Goal: Information Seeking & Learning: Check status

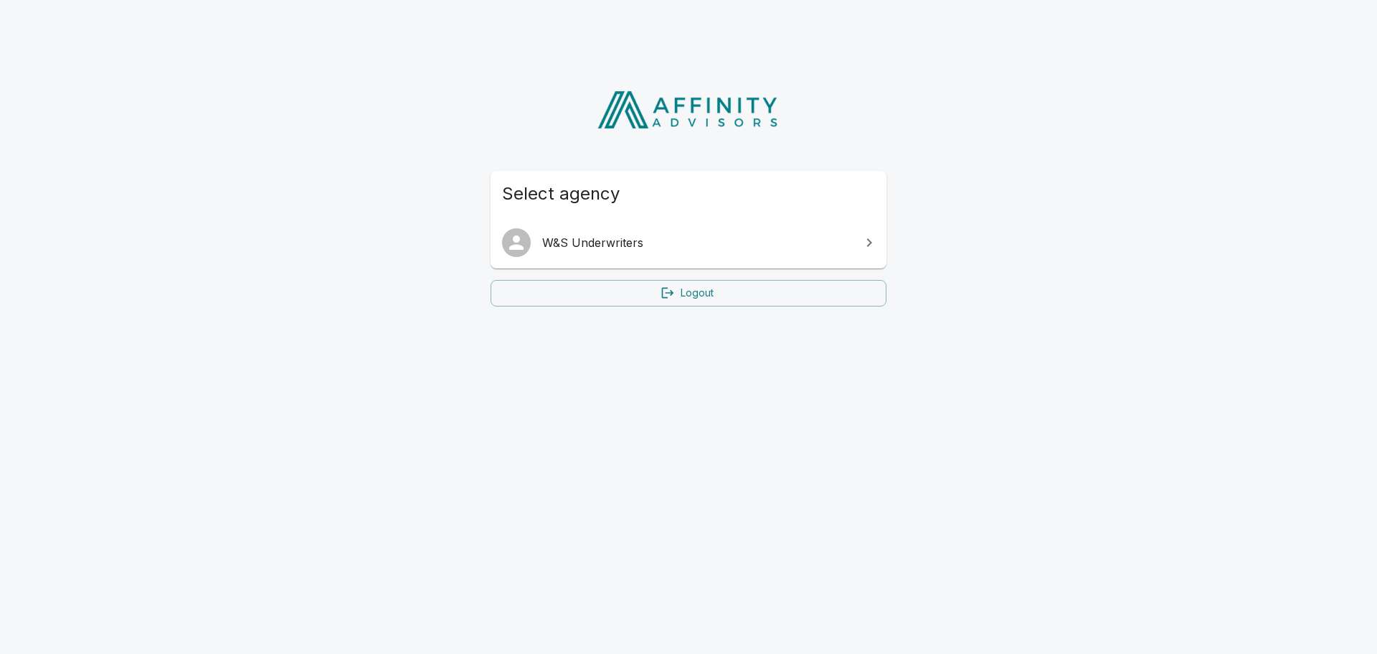
click at [850, 241] on span "W&S Underwriters" at bounding box center [697, 242] width 310 height 17
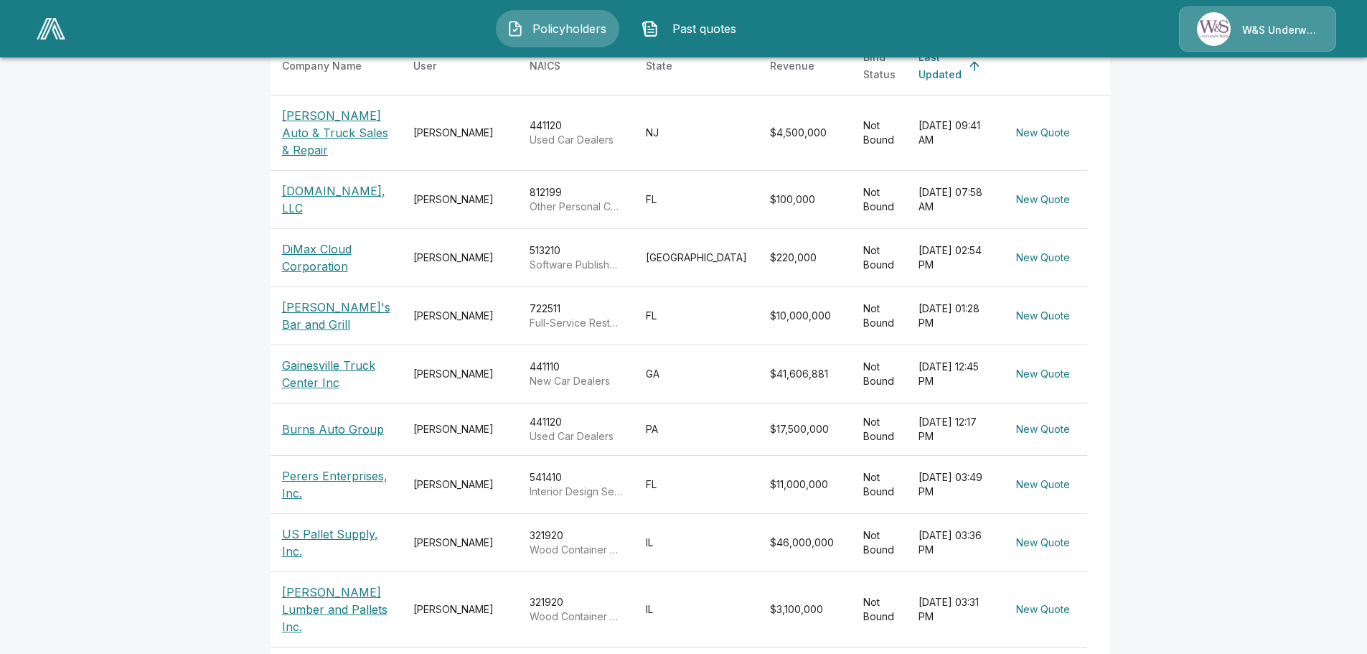
scroll to position [357, 0]
click at [358, 420] on p "Burns Auto Group" at bounding box center [333, 428] width 102 height 17
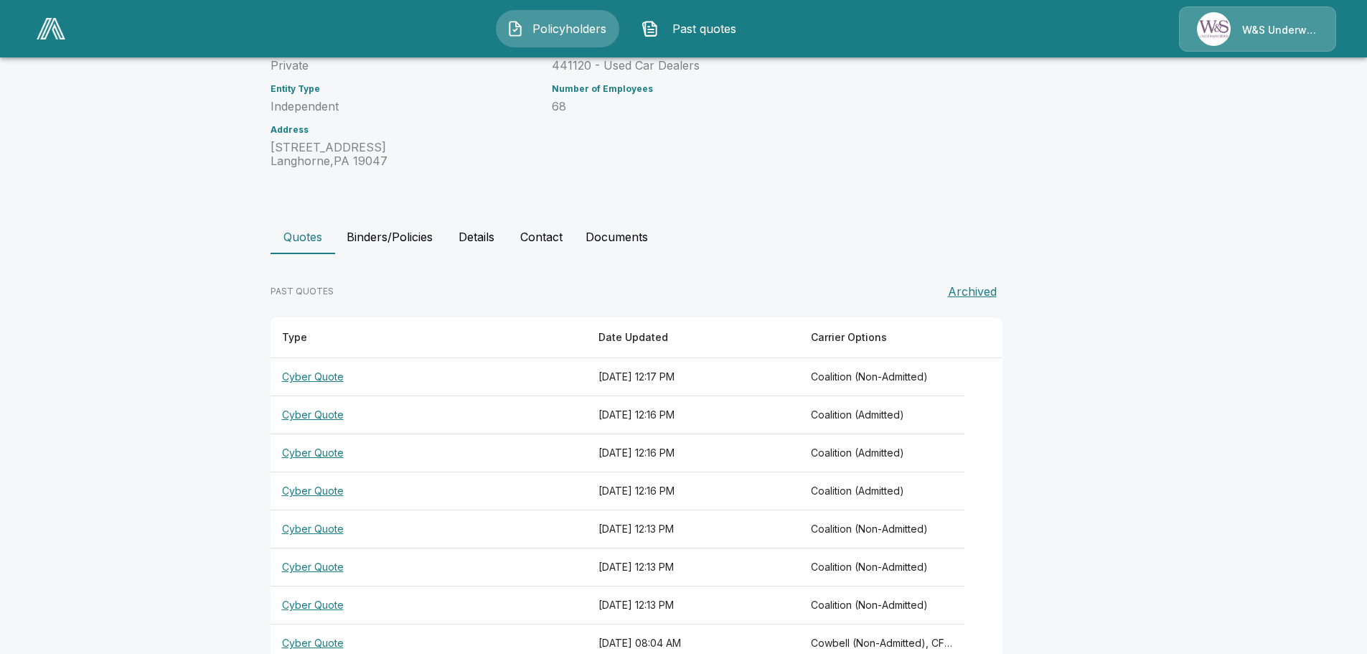
scroll to position [143, 0]
click at [365, 240] on button "Binders/Policies" at bounding box center [389, 235] width 109 height 34
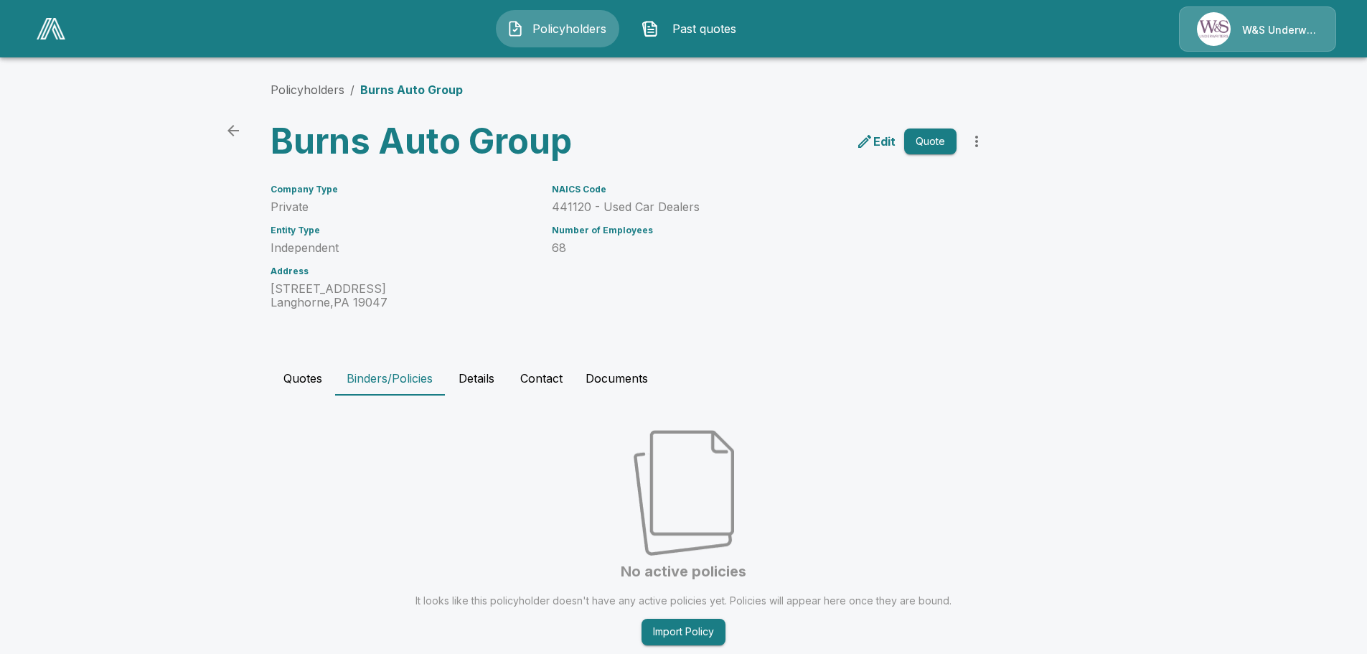
click at [298, 379] on button "Quotes" at bounding box center [302, 378] width 65 height 34
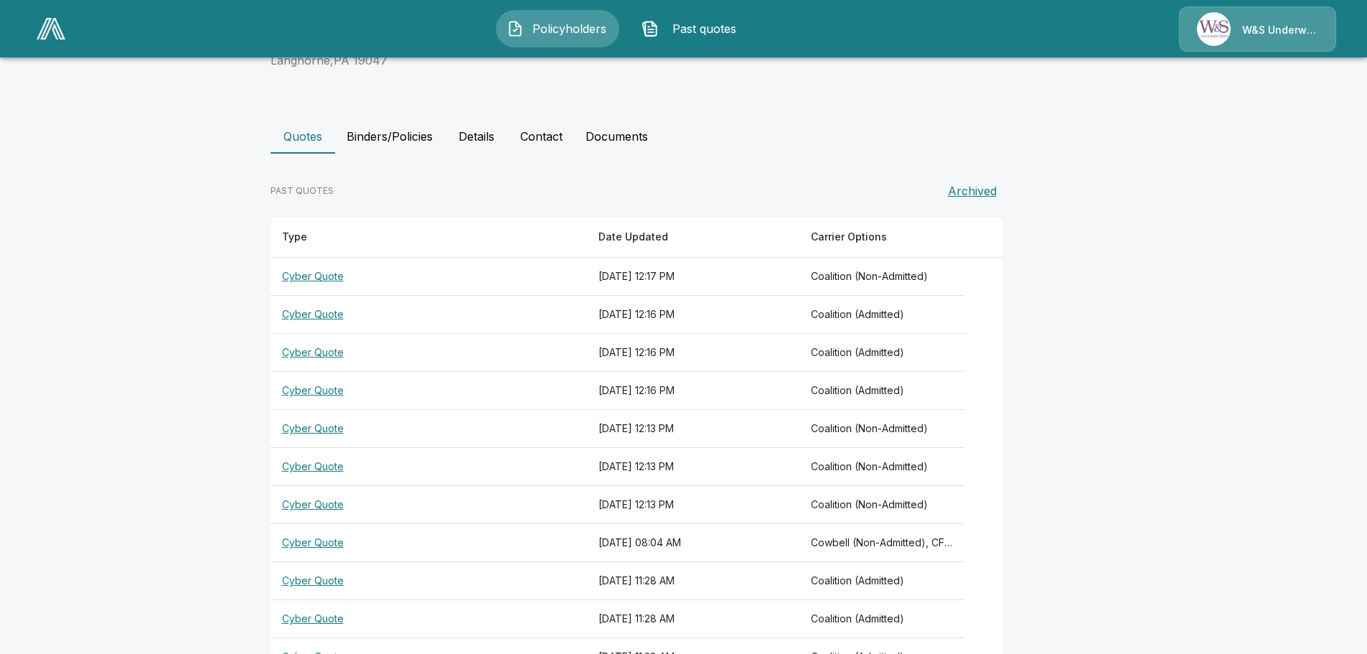
scroll to position [241, 0]
click at [331, 274] on th "Cyber Quote" at bounding box center [428, 277] width 317 height 38
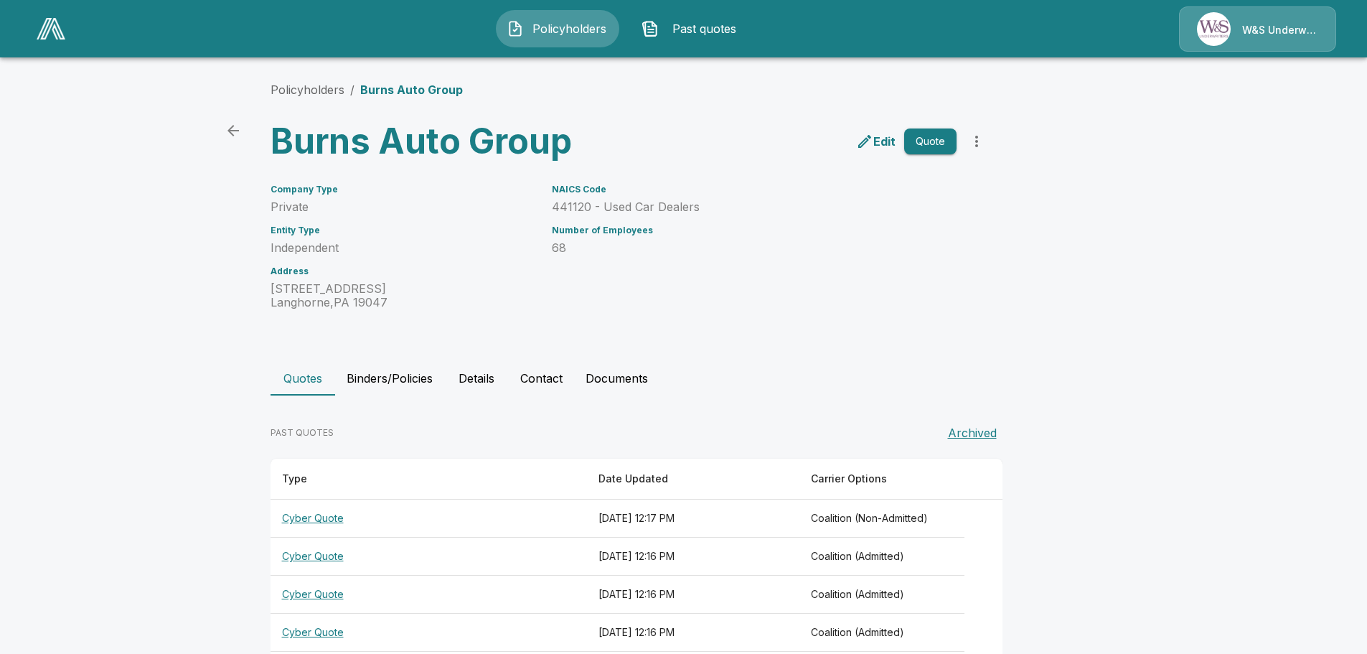
click at [402, 377] on button "Binders/Policies" at bounding box center [389, 378] width 109 height 34
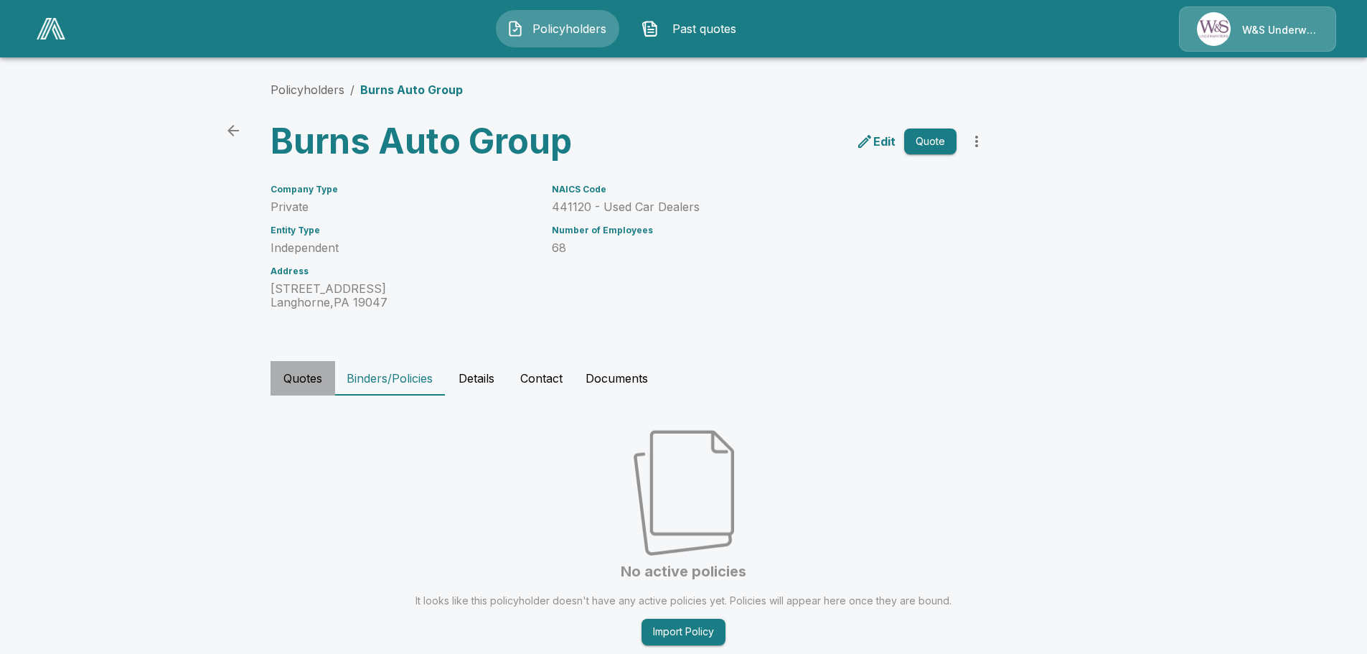
click at [303, 374] on button "Quotes" at bounding box center [302, 378] width 65 height 34
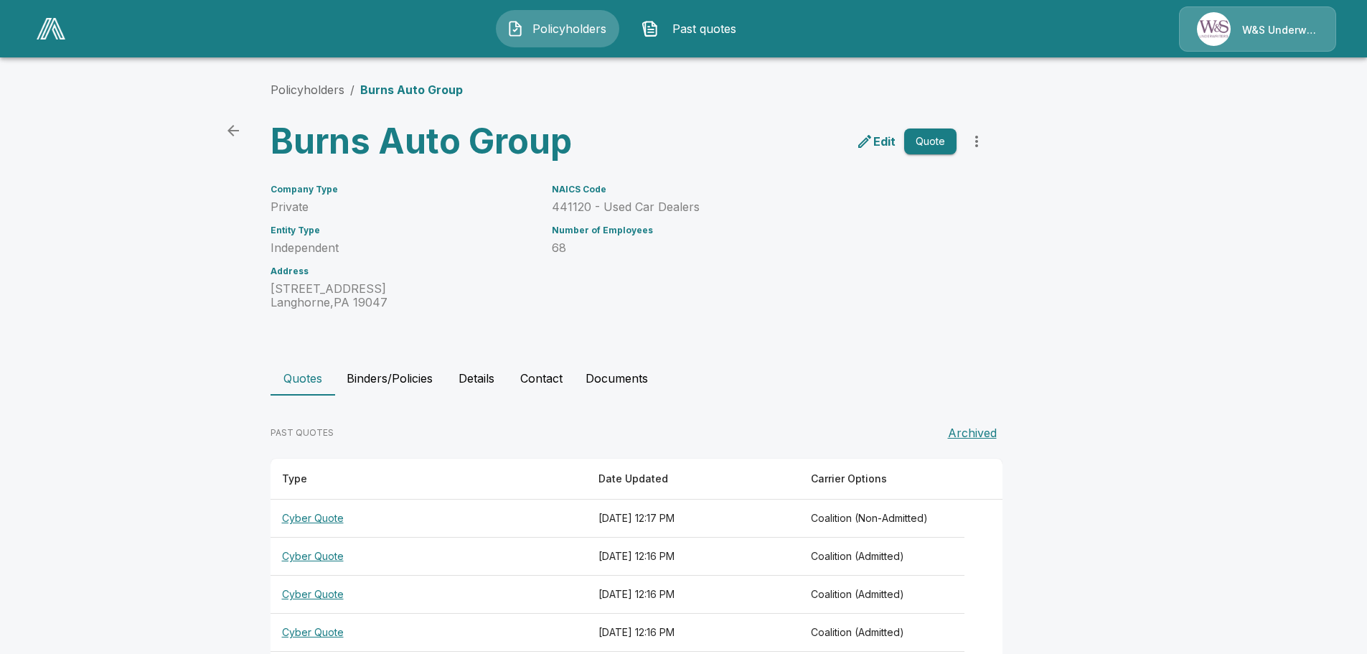
click at [654, 15] on button "Past quotes" at bounding box center [692, 28] width 123 height 37
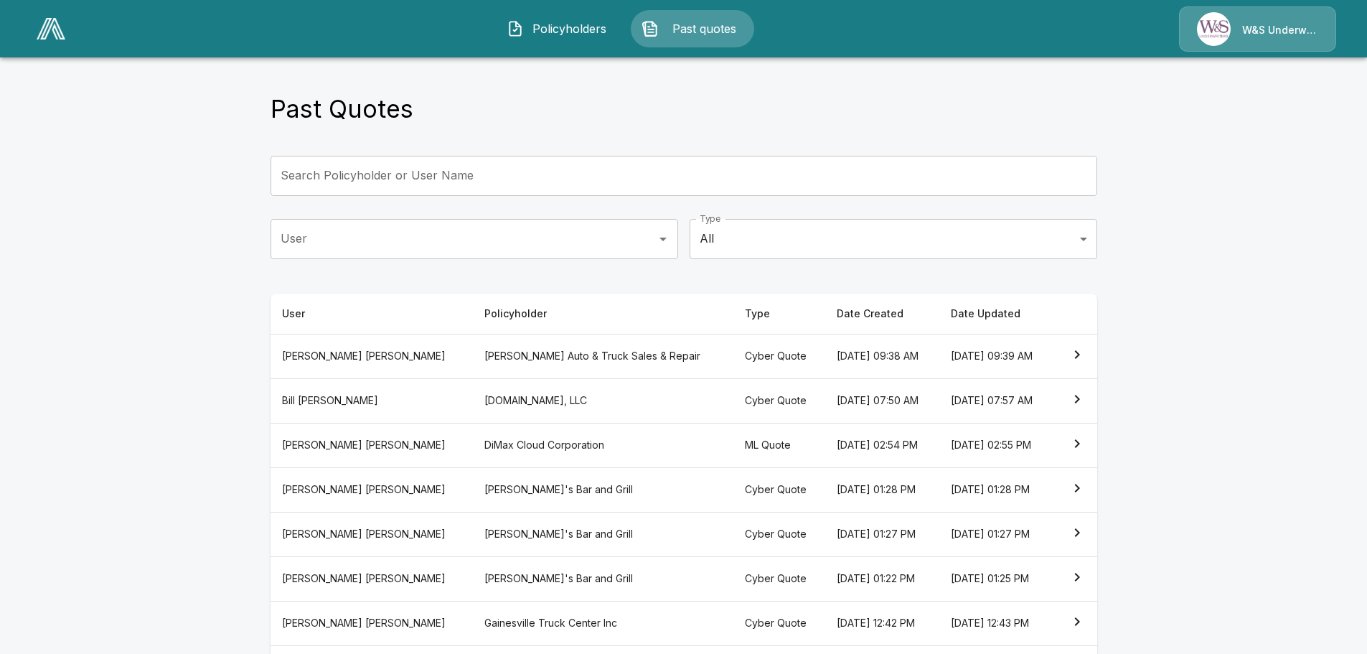
click at [565, 27] on span "Policyholders" at bounding box center [568, 28] width 79 height 17
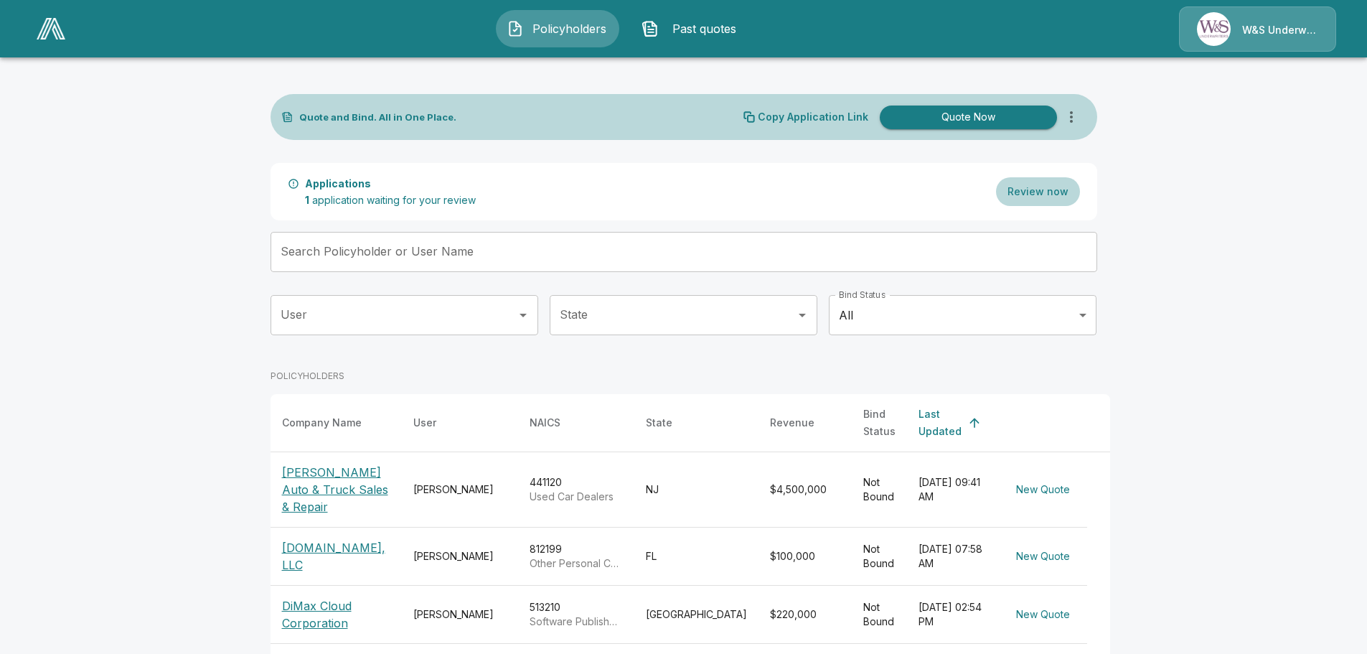
click at [462, 255] on input "Search Policyholder or User Name" at bounding box center [675, 252] width 811 height 40
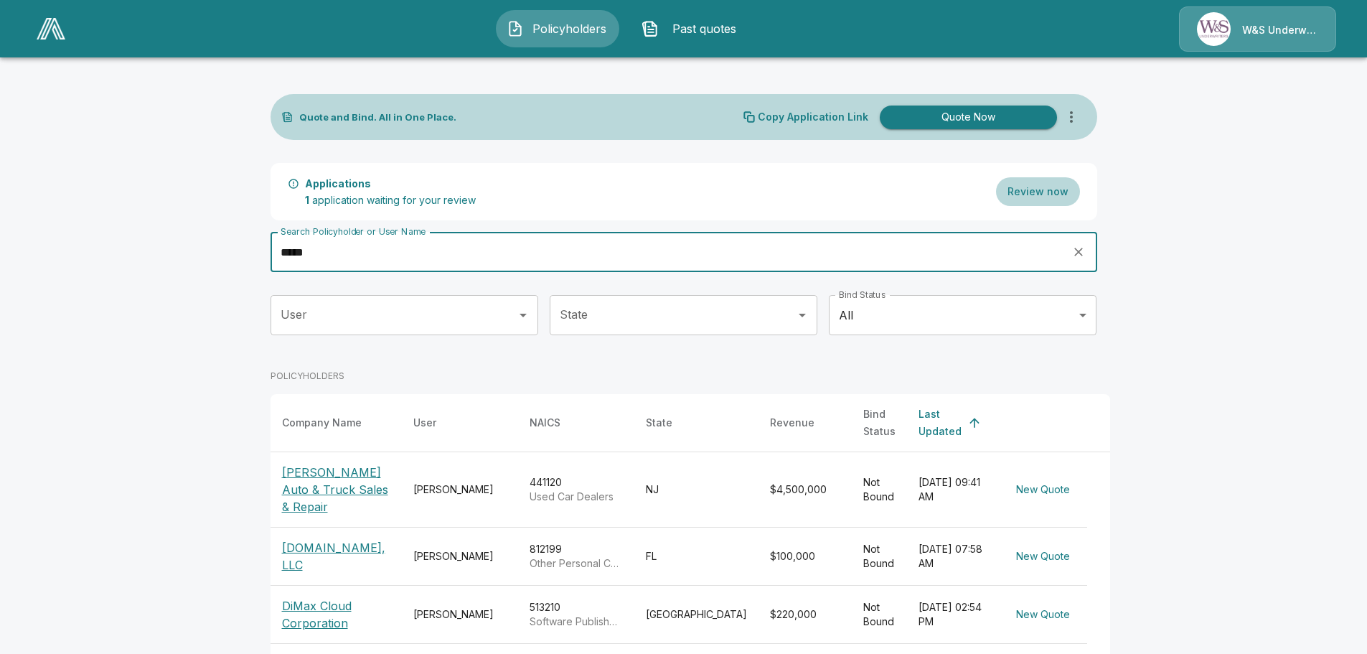
type input "*****"
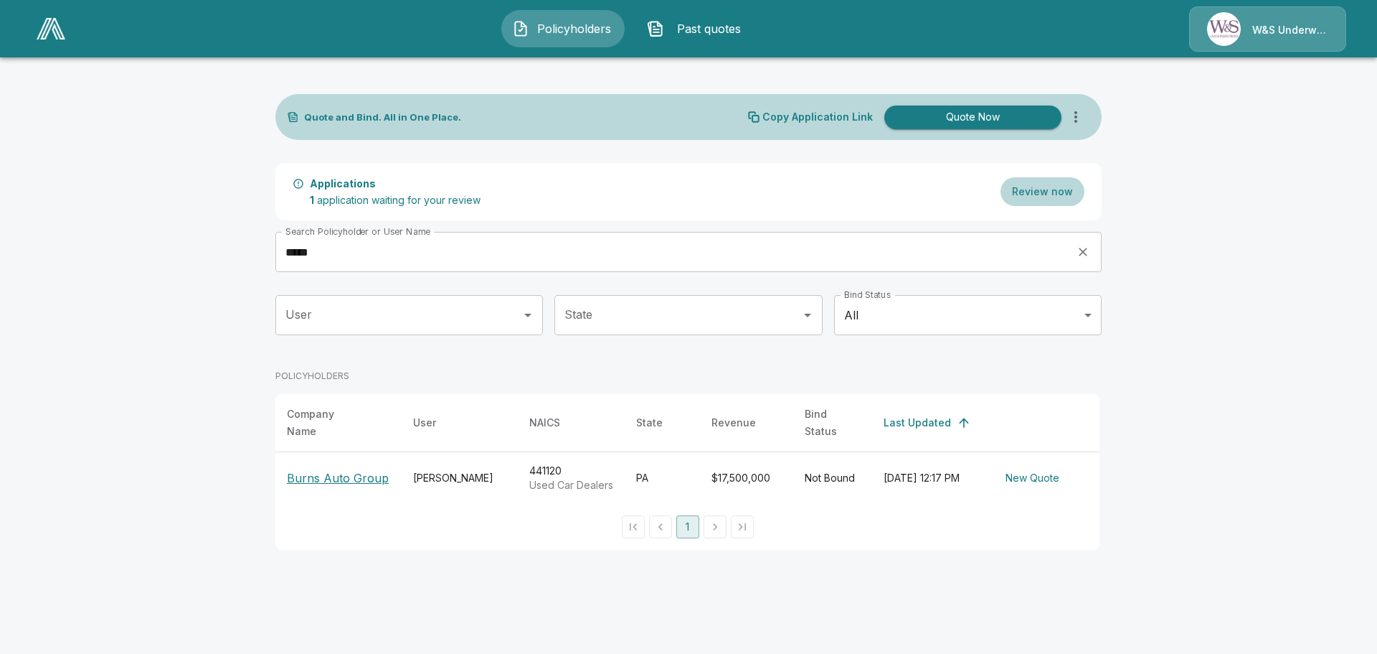
click at [358, 471] on p "Burns Auto Group" at bounding box center [338, 477] width 102 height 17
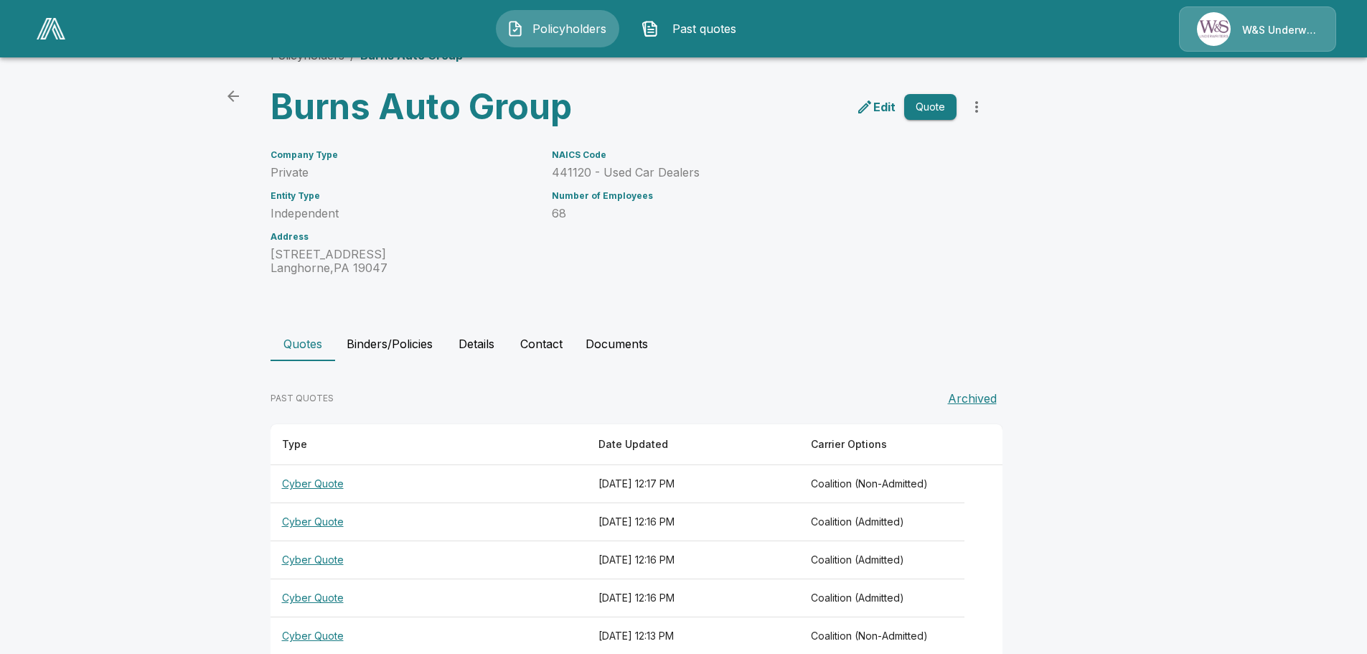
scroll to position [34, 0]
click at [631, 344] on button "Documents" at bounding box center [616, 344] width 85 height 34
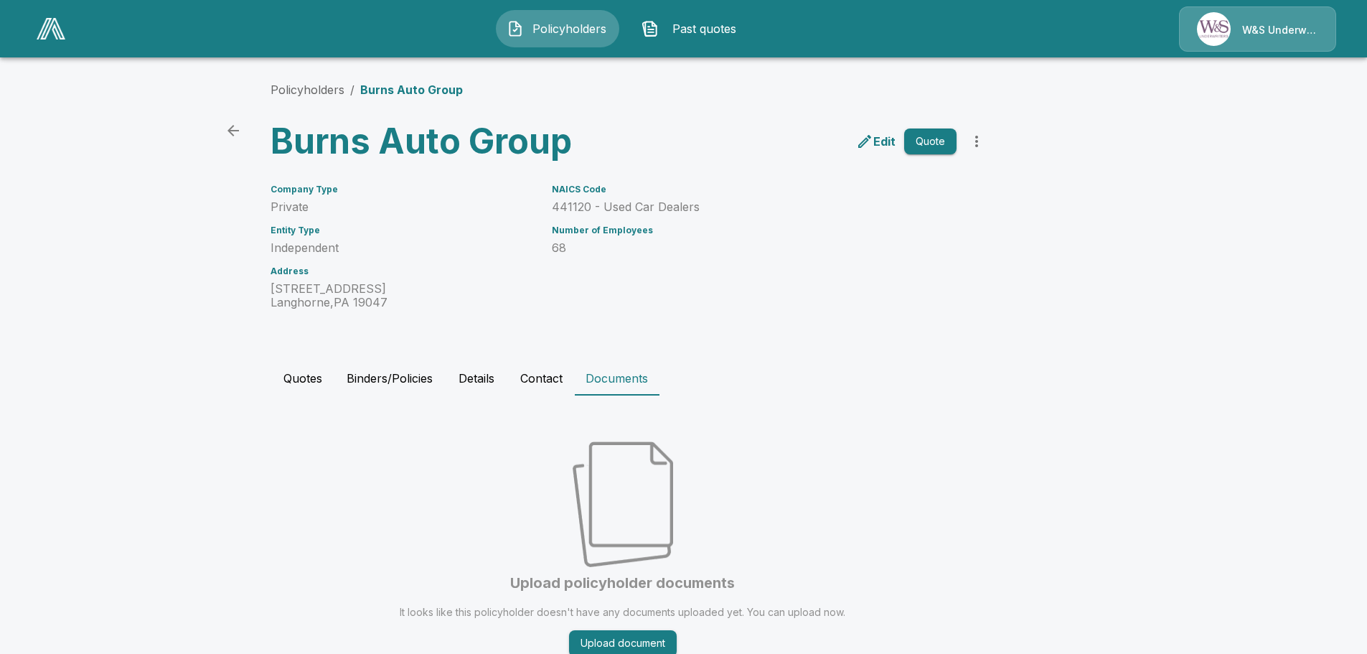
click at [542, 377] on button "Contact" at bounding box center [541, 378] width 65 height 34
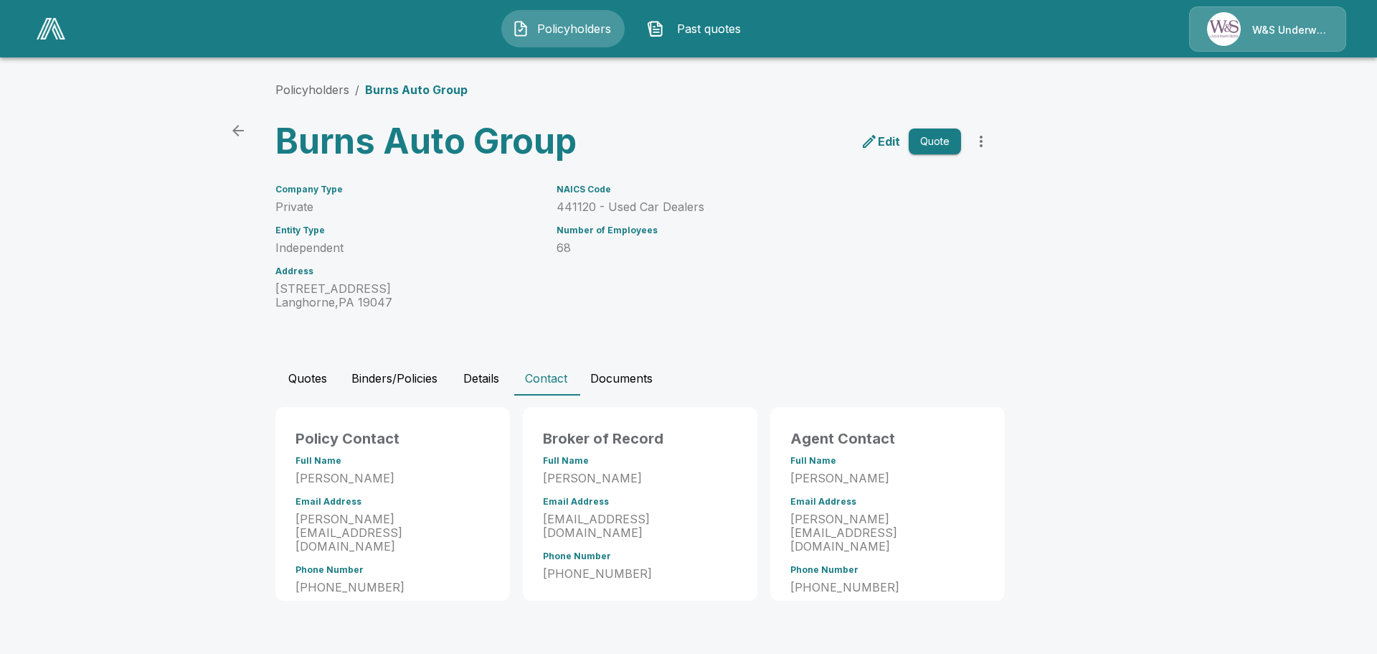
click at [473, 376] on button "Details" at bounding box center [481, 378] width 65 height 34
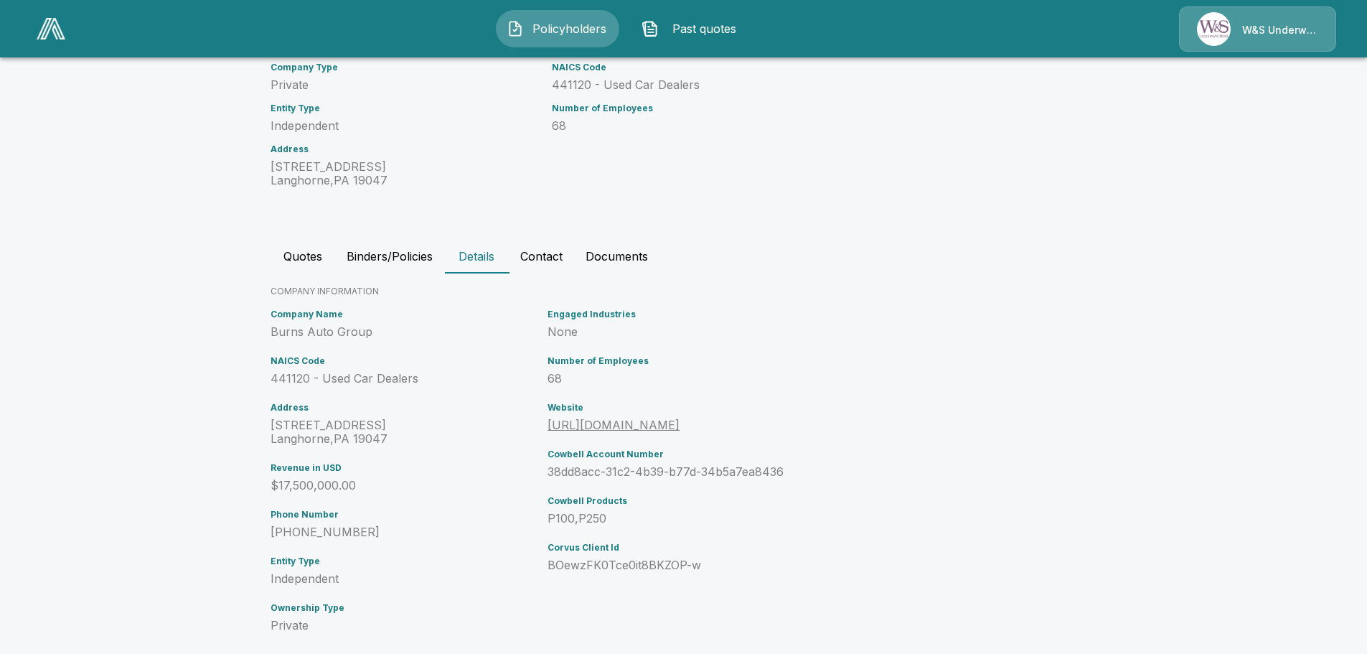
scroll to position [145, 0]
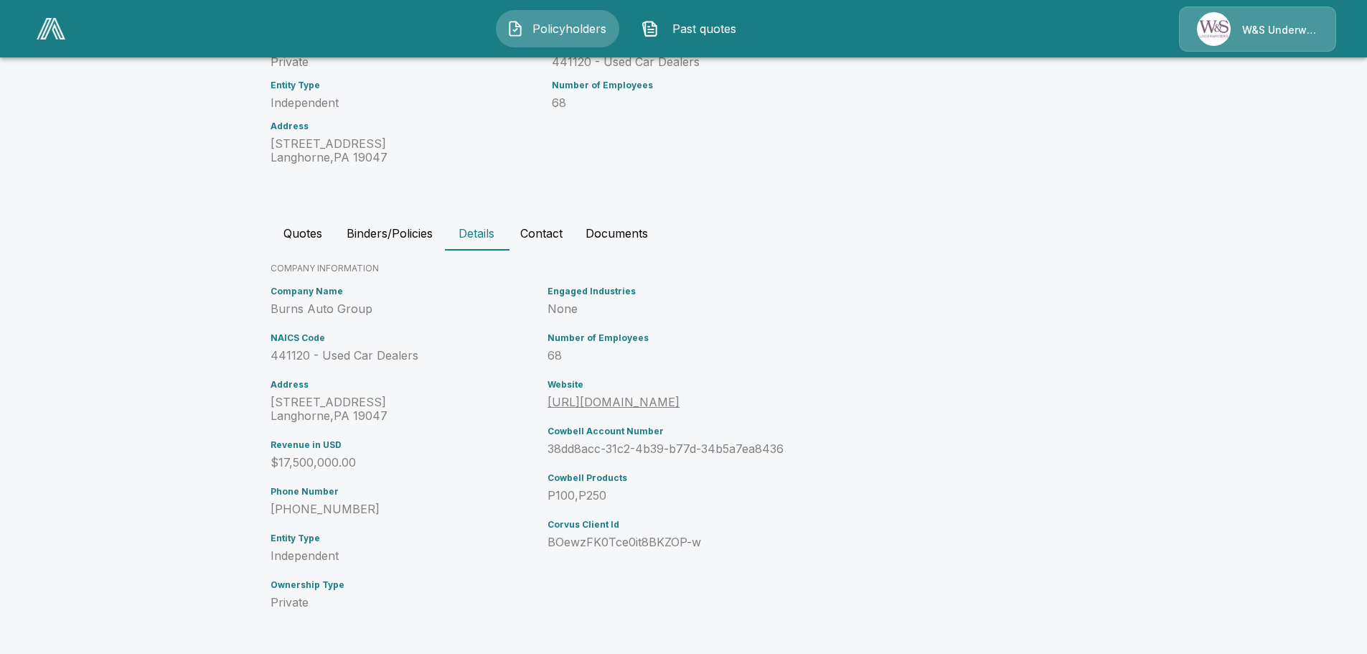
click at [385, 235] on button "Binders/Policies" at bounding box center [389, 233] width 109 height 34
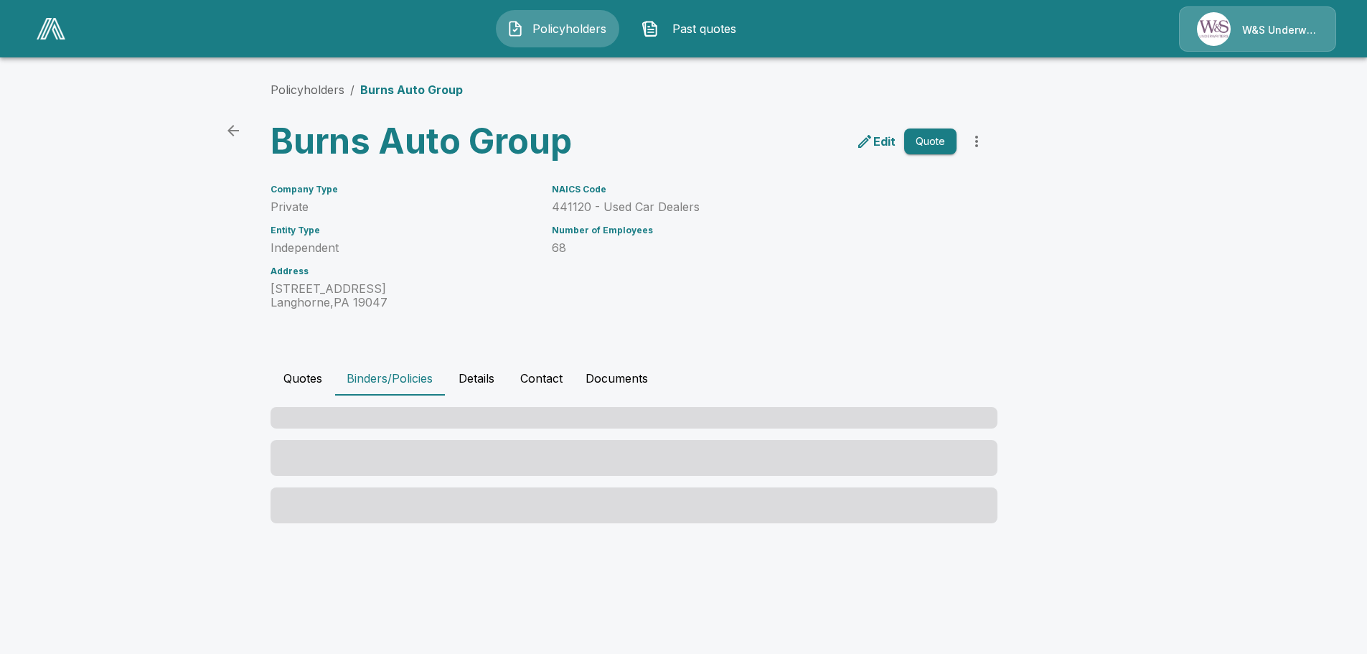
scroll to position [0, 0]
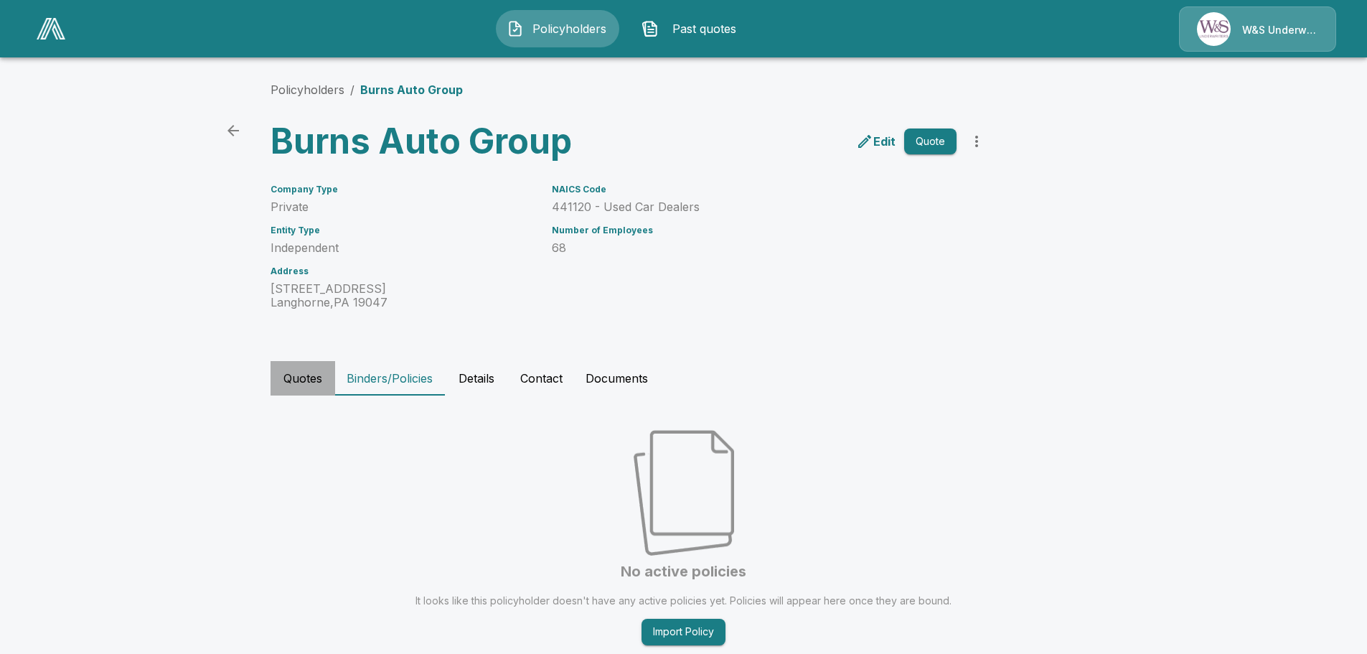
click at [303, 373] on button "Quotes" at bounding box center [302, 378] width 65 height 34
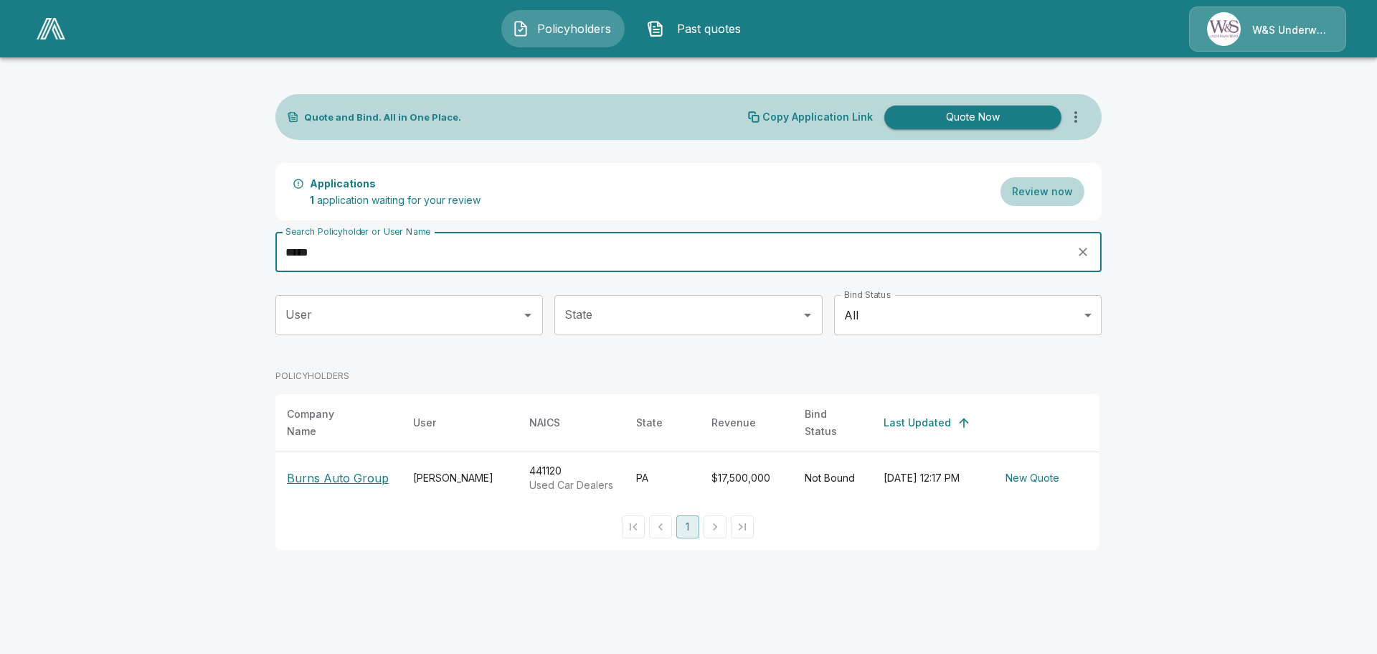
click at [419, 250] on input "*****" at bounding box center [670, 252] width 791 height 40
drag, startPoint x: 339, startPoint y: 254, endPoint x: 219, endPoint y: 260, distance: 119.9
click at [219, 260] on main "Quote and Bind. All in One Place. Copy Application Link Quote Now Applications …" at bounding box center [688, 283] width 1377 height 567
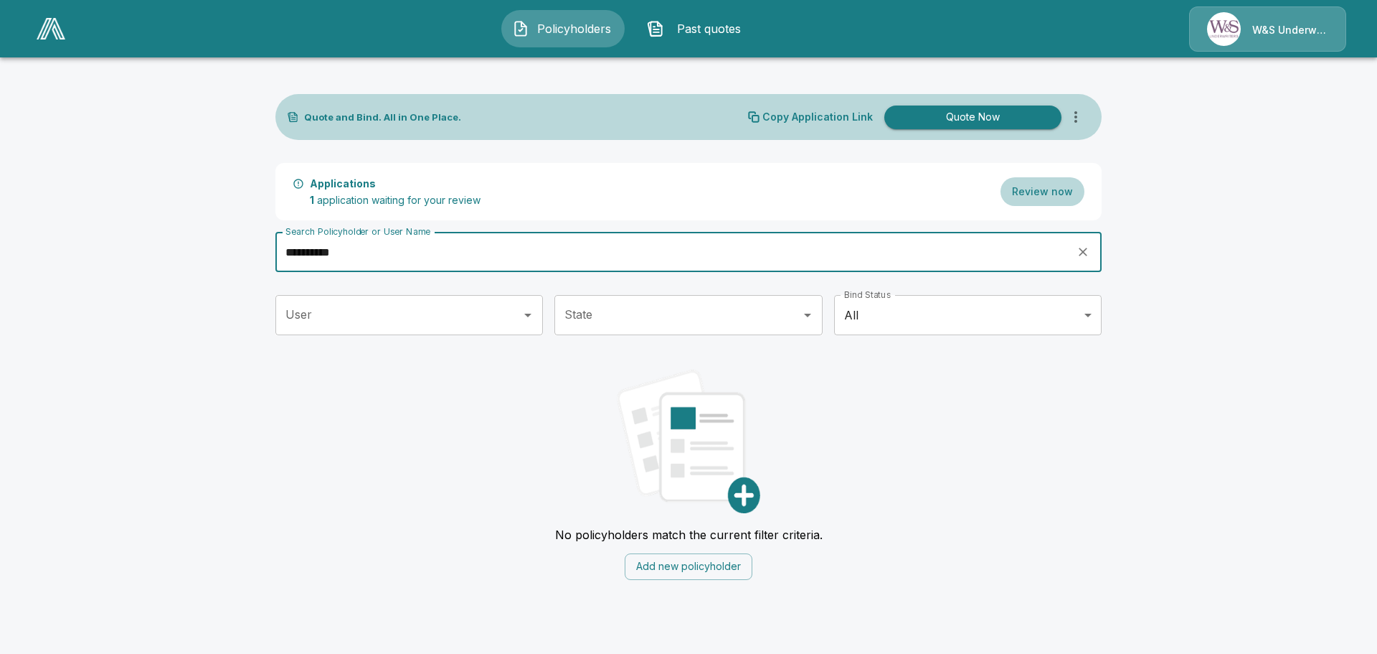
drag, startPoint x: 362, startPoint y: 258, endPoint x: 200, endPoint y: 254, distance: 161.4
click at [200, 254] on main "**********" at bounding box center [688, 298] width 1377 height 597
type input "**********"
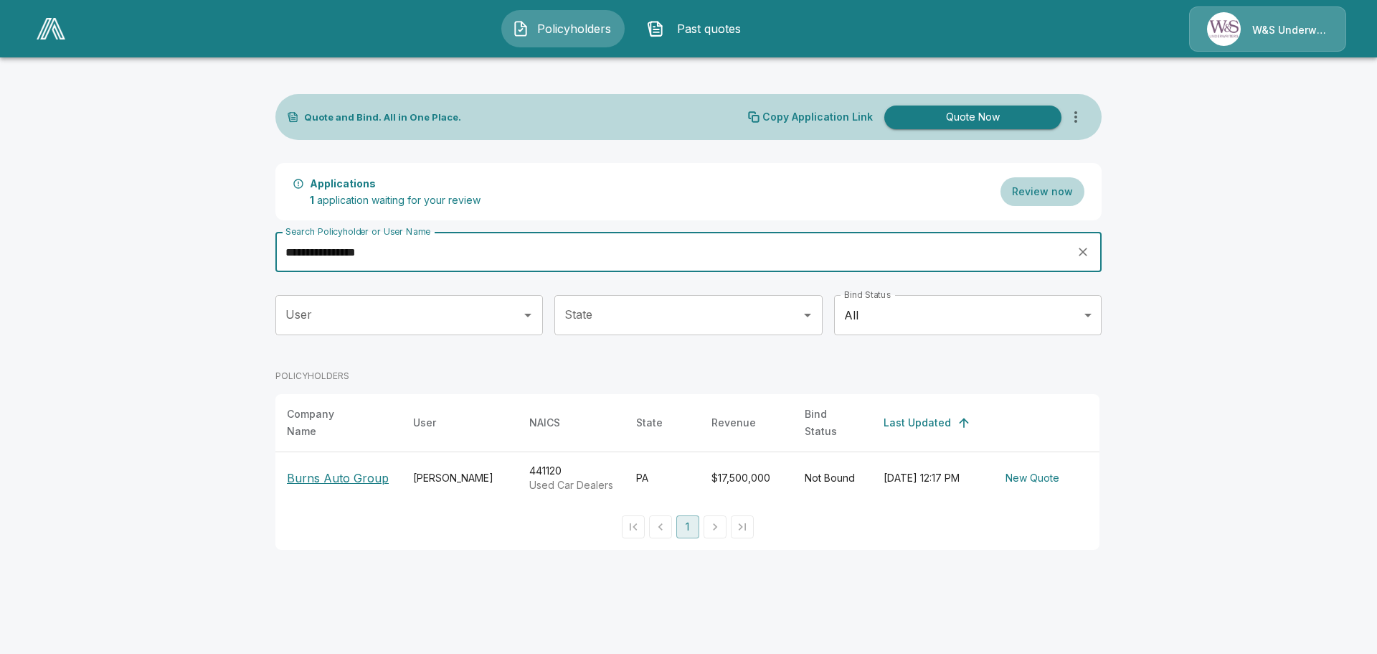
click at [511, 318] on input "User" at bounding box center [398, 314] width 233 height 27
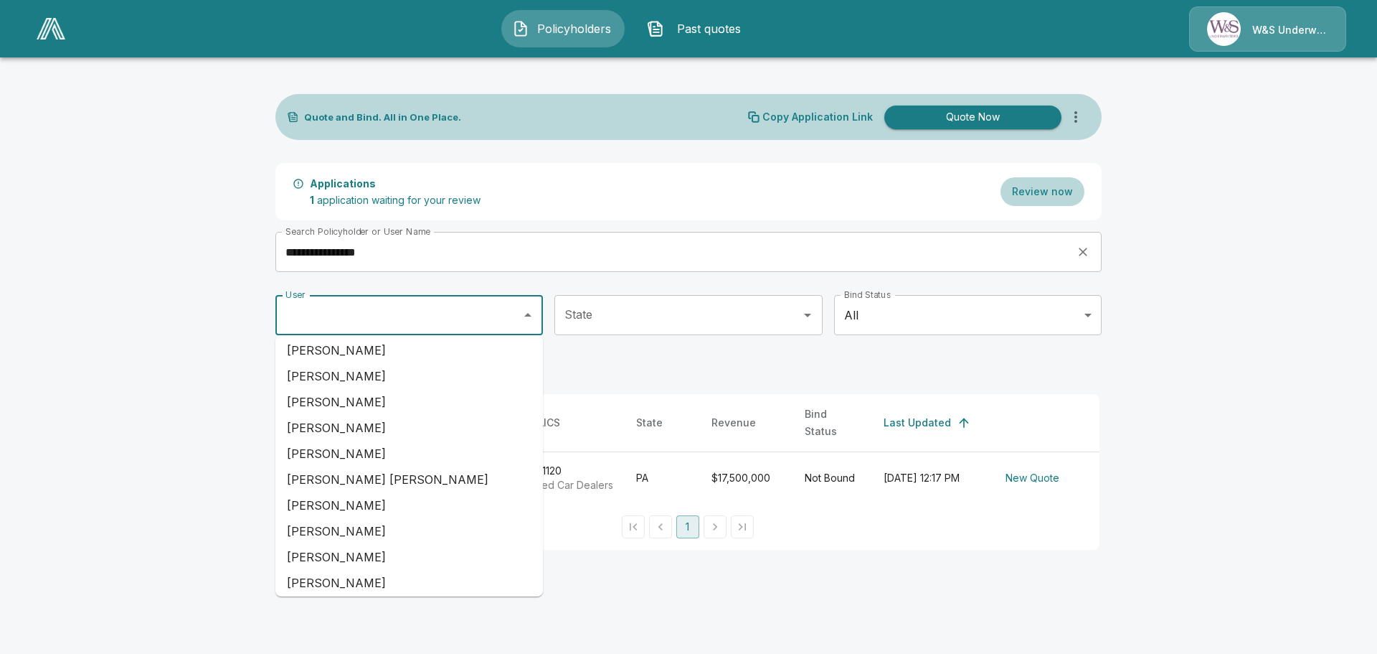
scroll to position [3802, 0]
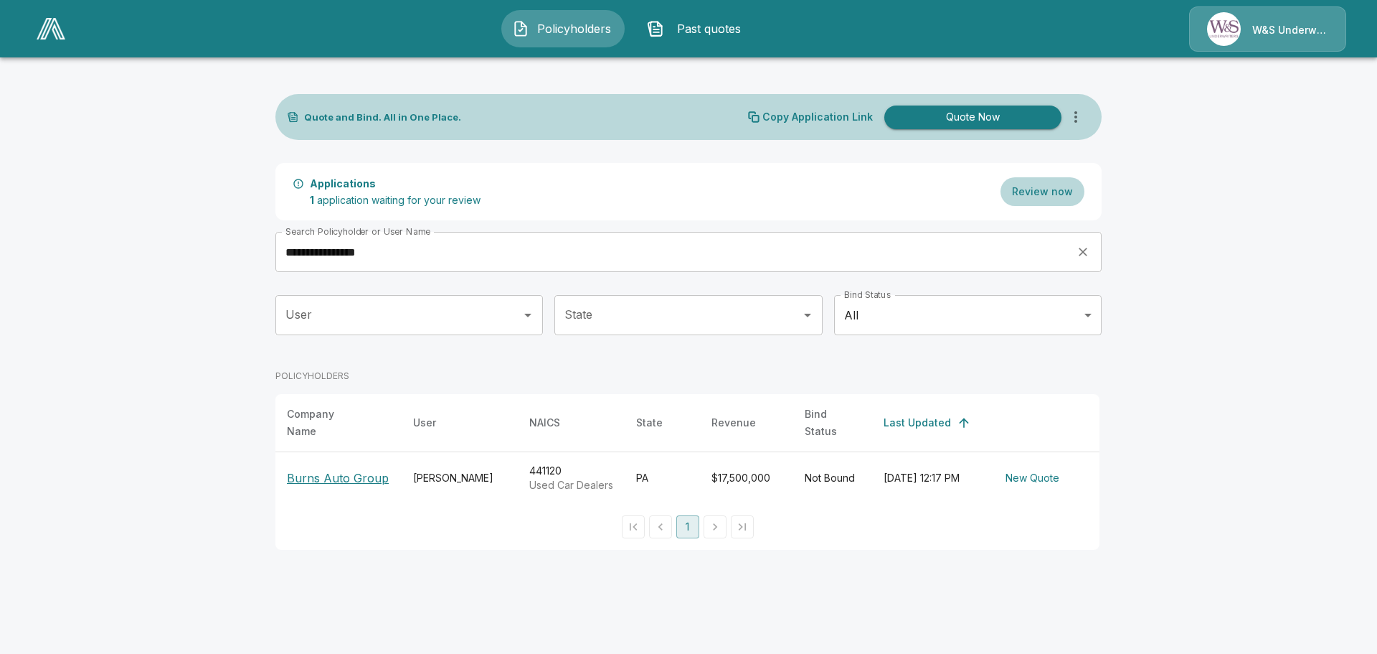
click at [326, 469] on p "Burns Auto Group" at bounding box center [338, 477] width 102 height 17
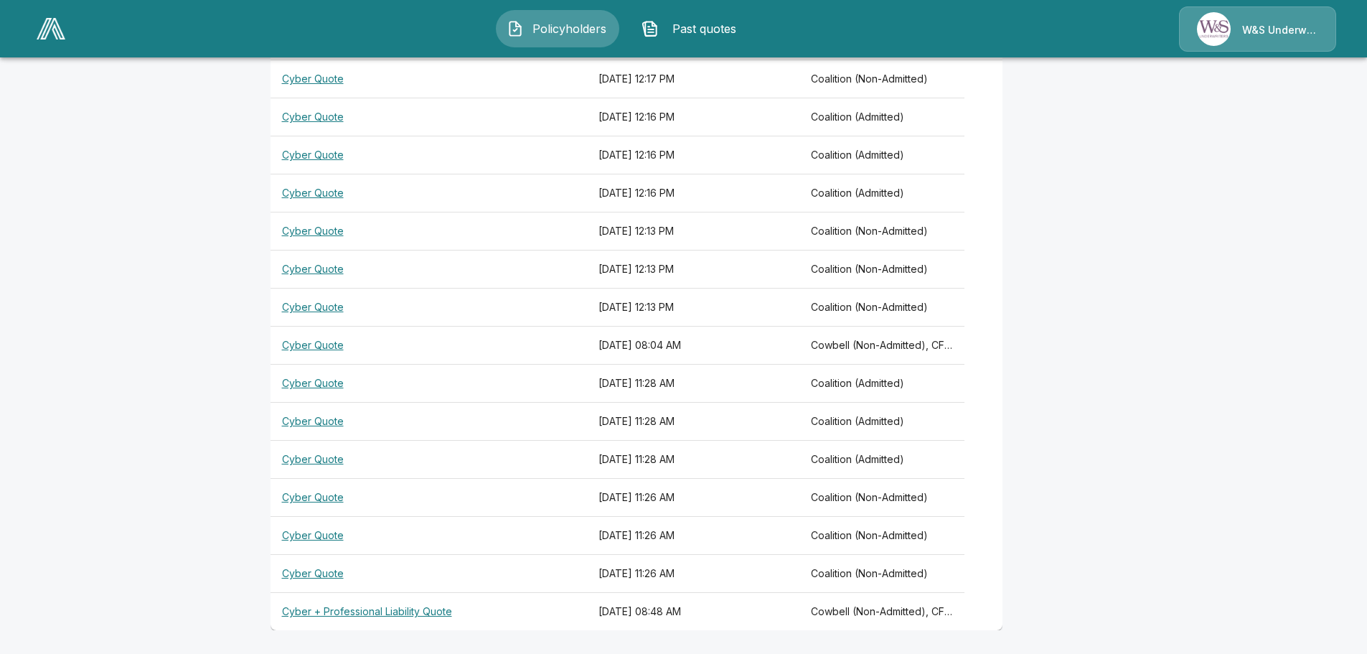
scroll to position [443, 0]
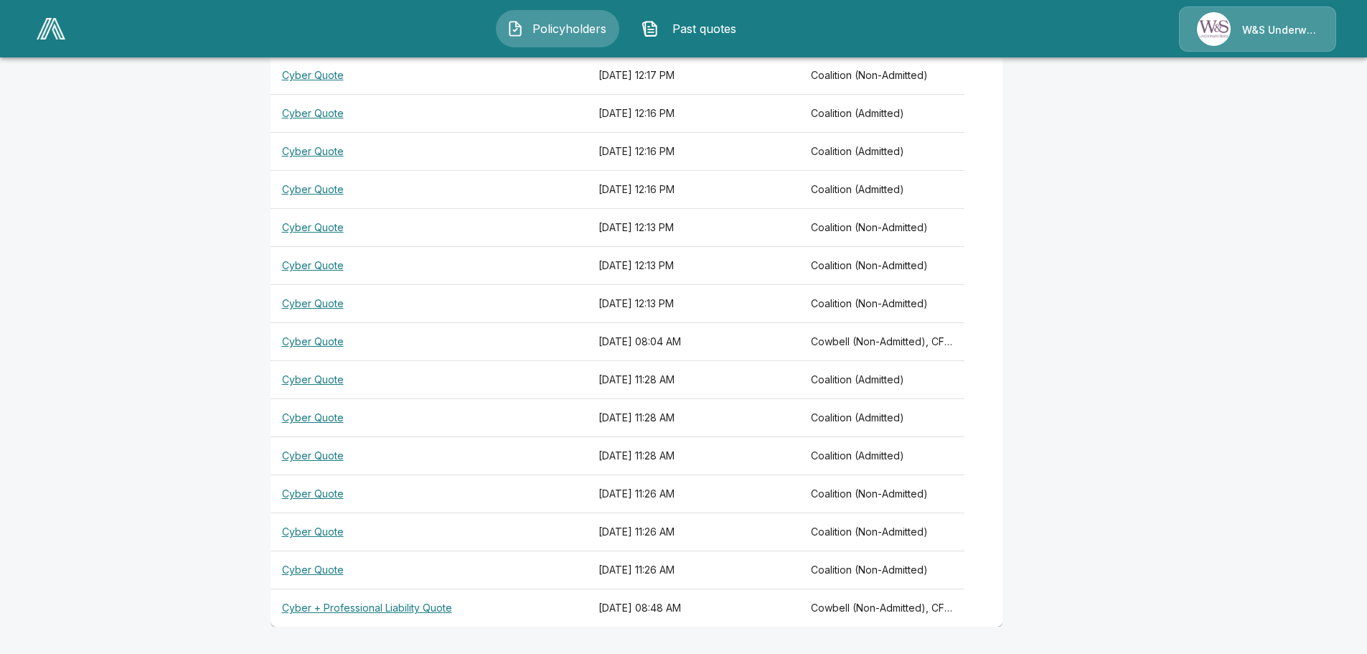
click at [434, 606] on th "Cyber + Professional Liability Quote" at bounding box center [428, 608] width 317 height 38
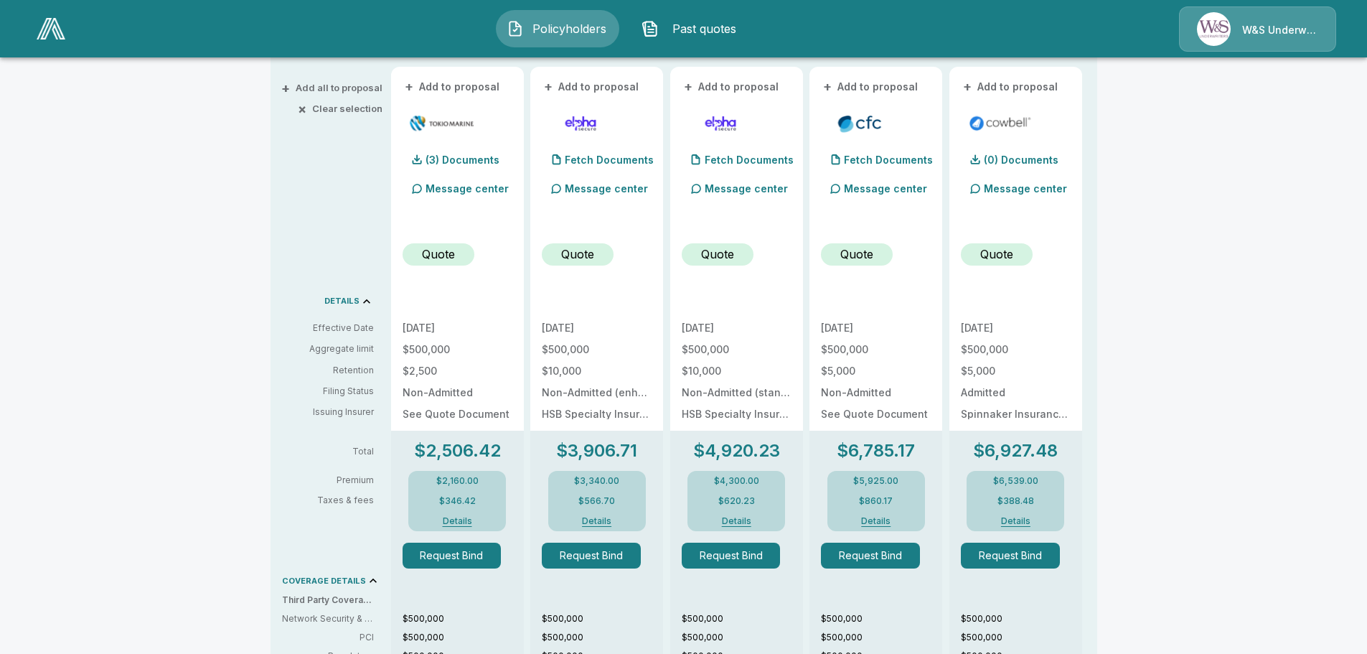
scroll to position [324, 0]
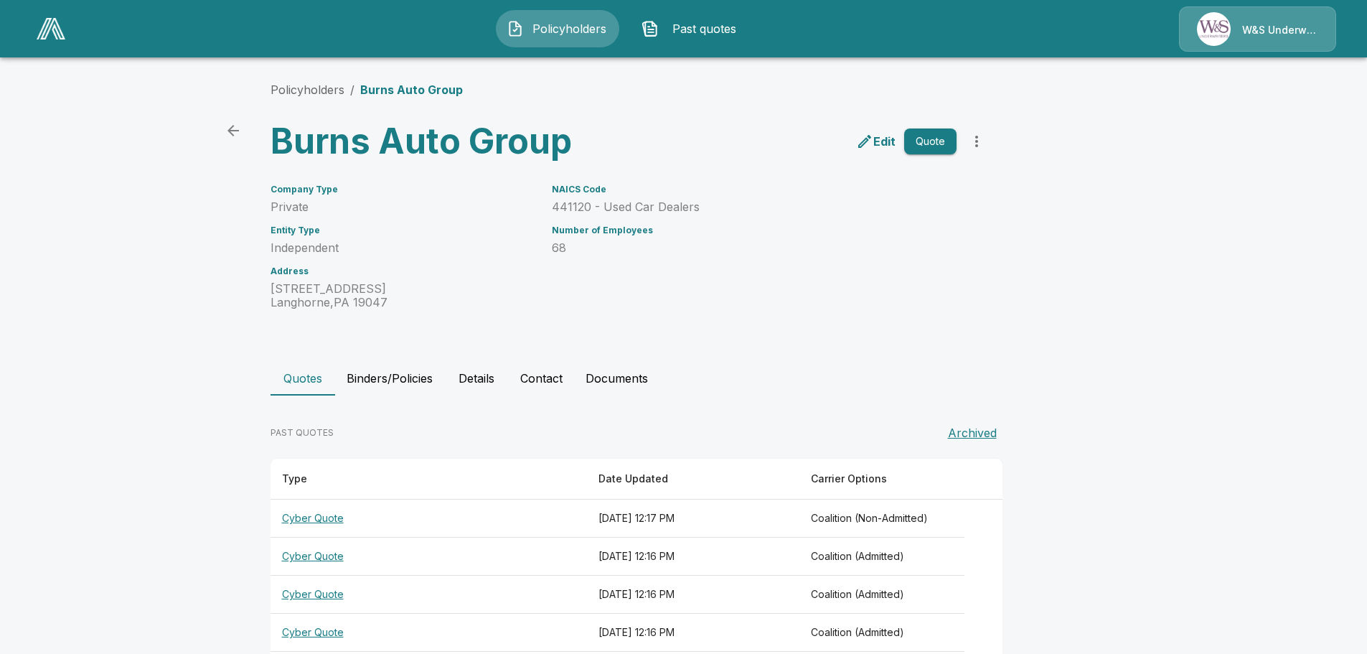
click at [237, 131] on icon "back" at bounding box center [232, 130] width 11 height 11
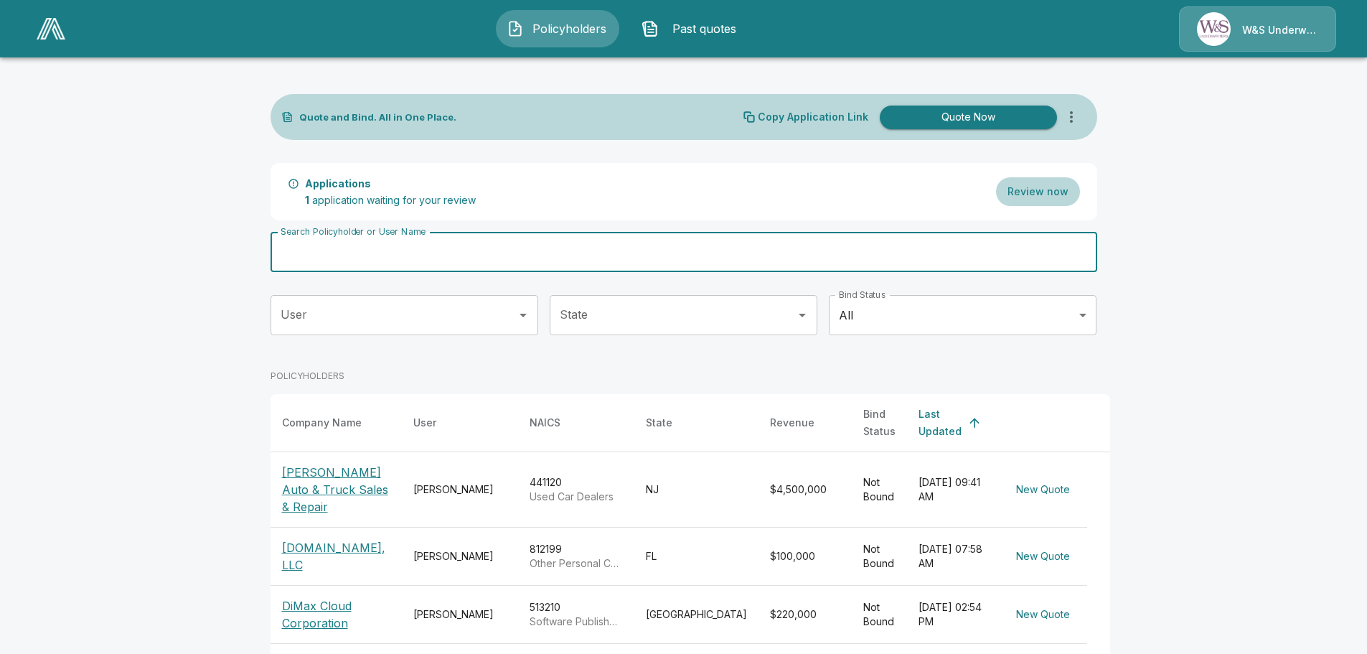
drag, startPoint x: 415, startPoint y: 261, endPoint x: 208, endPoint y: 266, distance: 206.7
click at [208, 266] on main "Quote and Bind. All in One Place. Copy Application Link Quote Now Applications …" at bounding box center [683, 562] width 1367 height 1124
type input "******"
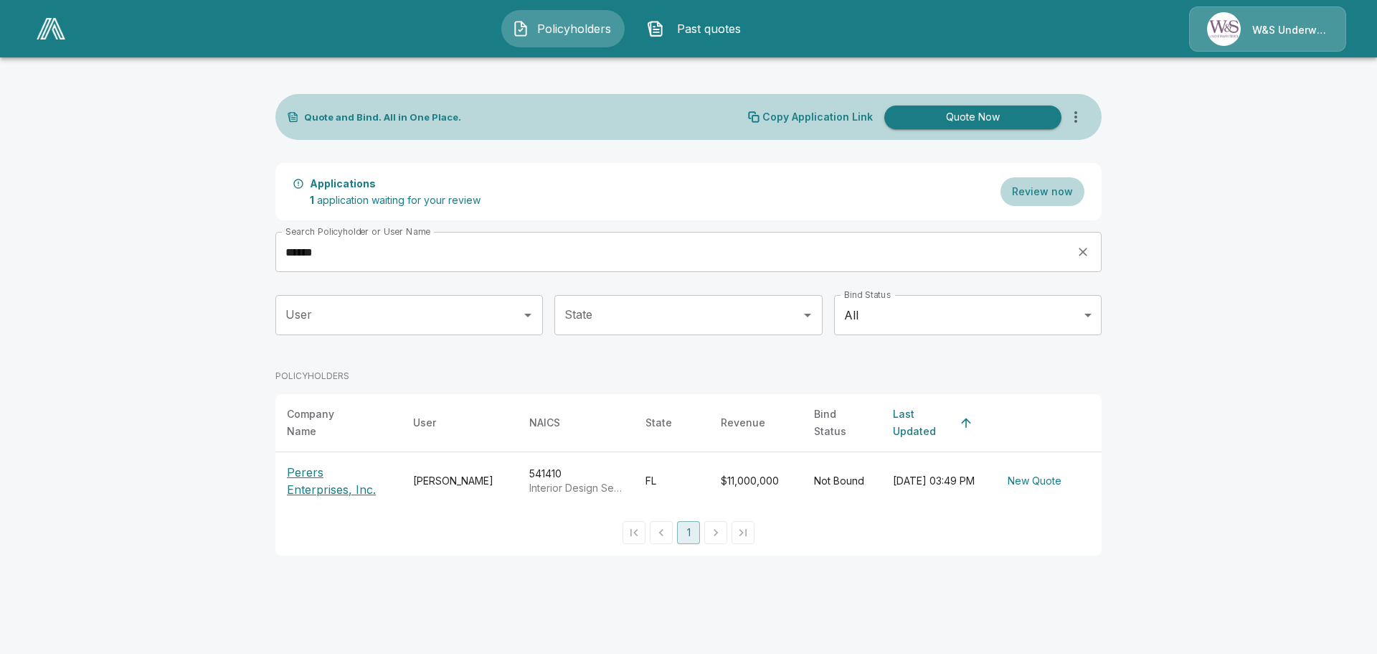
click at [347, 463] on p "Perers Enterprises, Inc." at bounding box center [338, 480] width 103 height 34
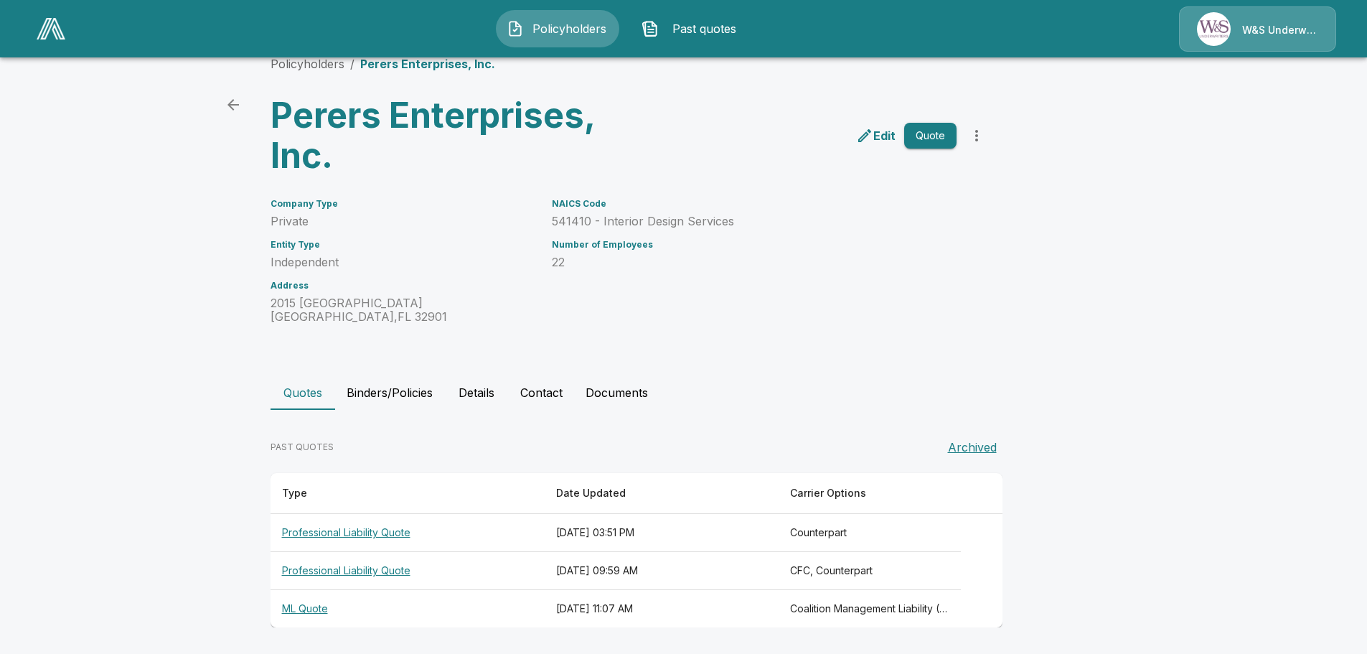
scroll to position [27, 0]
click at [405, 531] on th "Professional Liability Quote" at bounding box center [407, 532] width 274 height 38
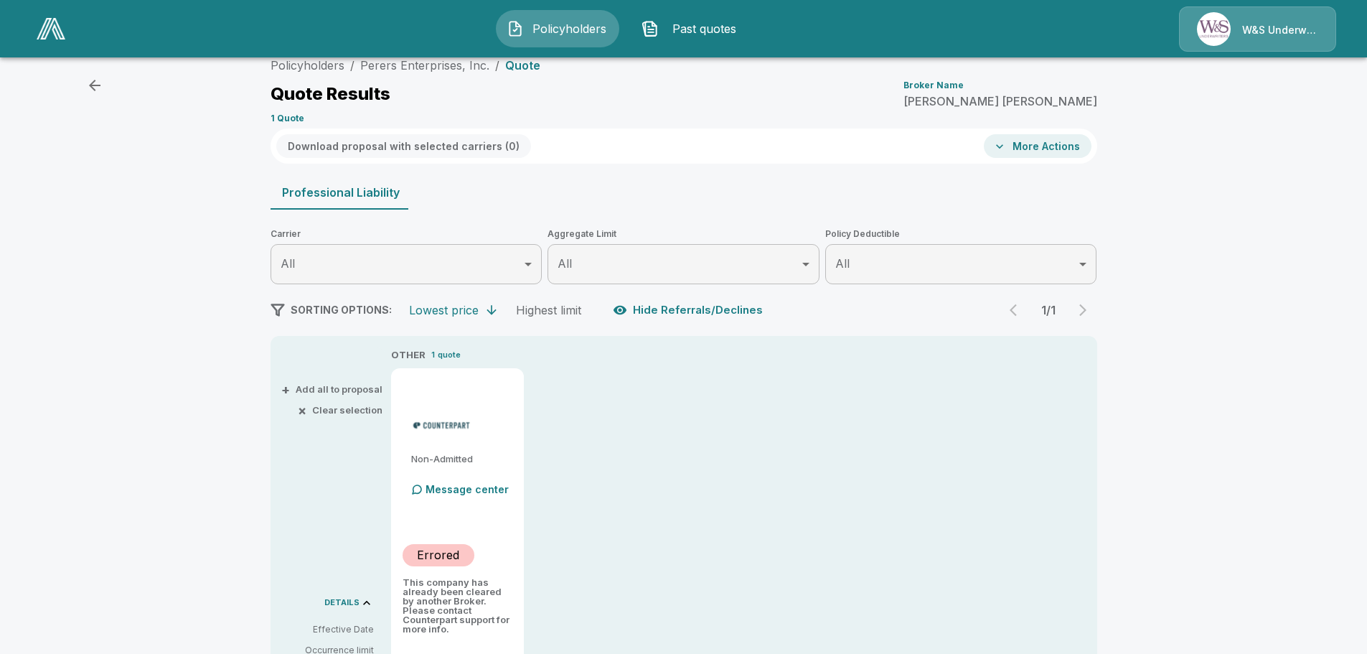
scroll to position [22, 0]
click at [98, 88] on icon "button" at bounding box center [94, 86] width 11 height 11
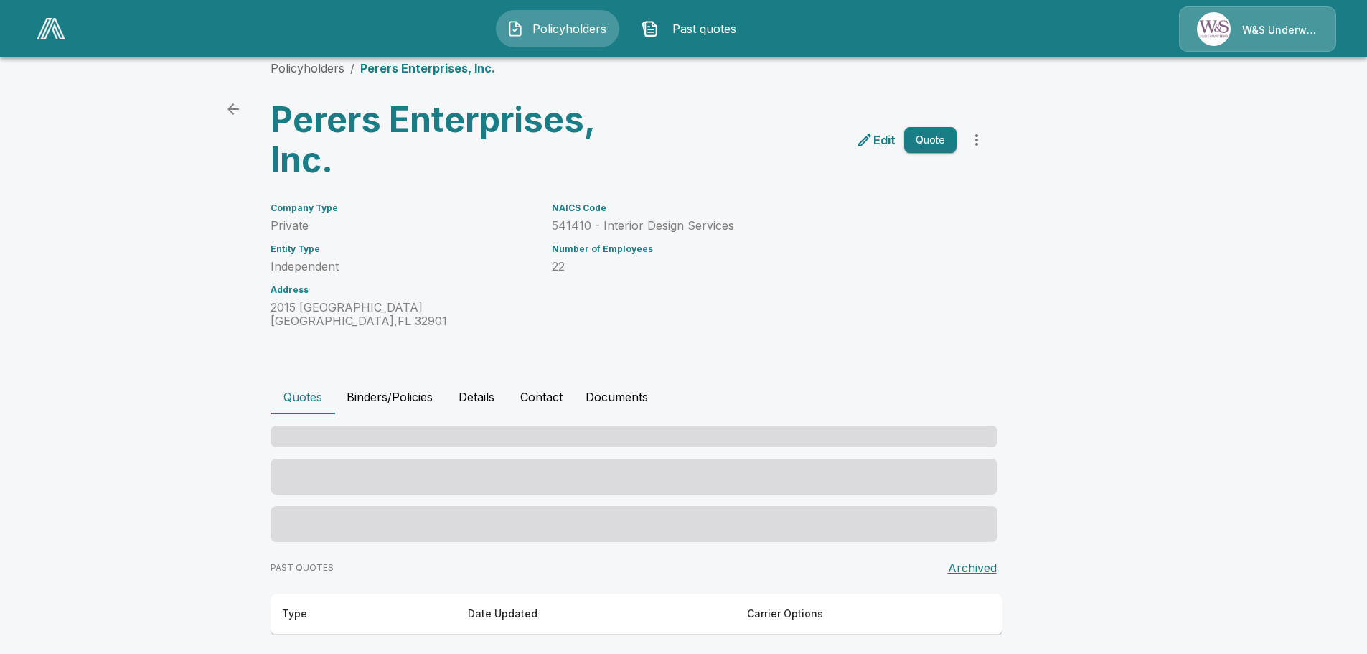
scroll to position [27, 0]
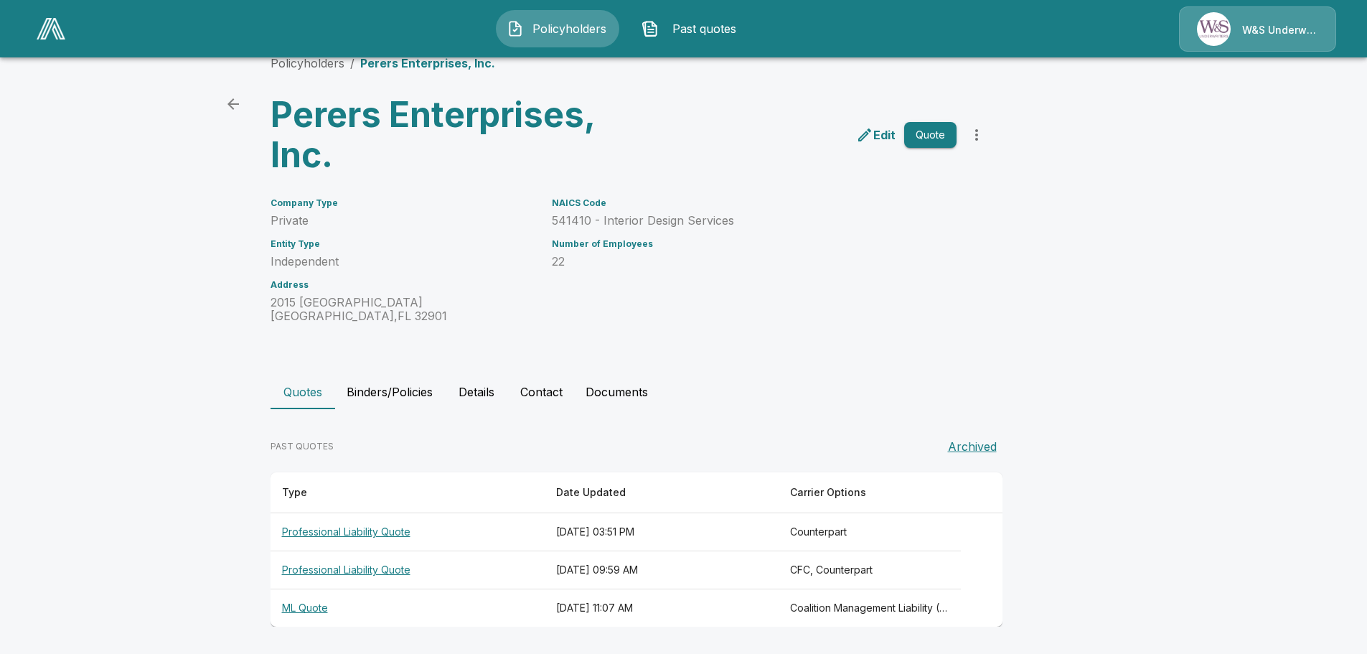
click at [370, 565] on th "Professional Liability Quote" at bounding box center [407, 570] width 274 height 38
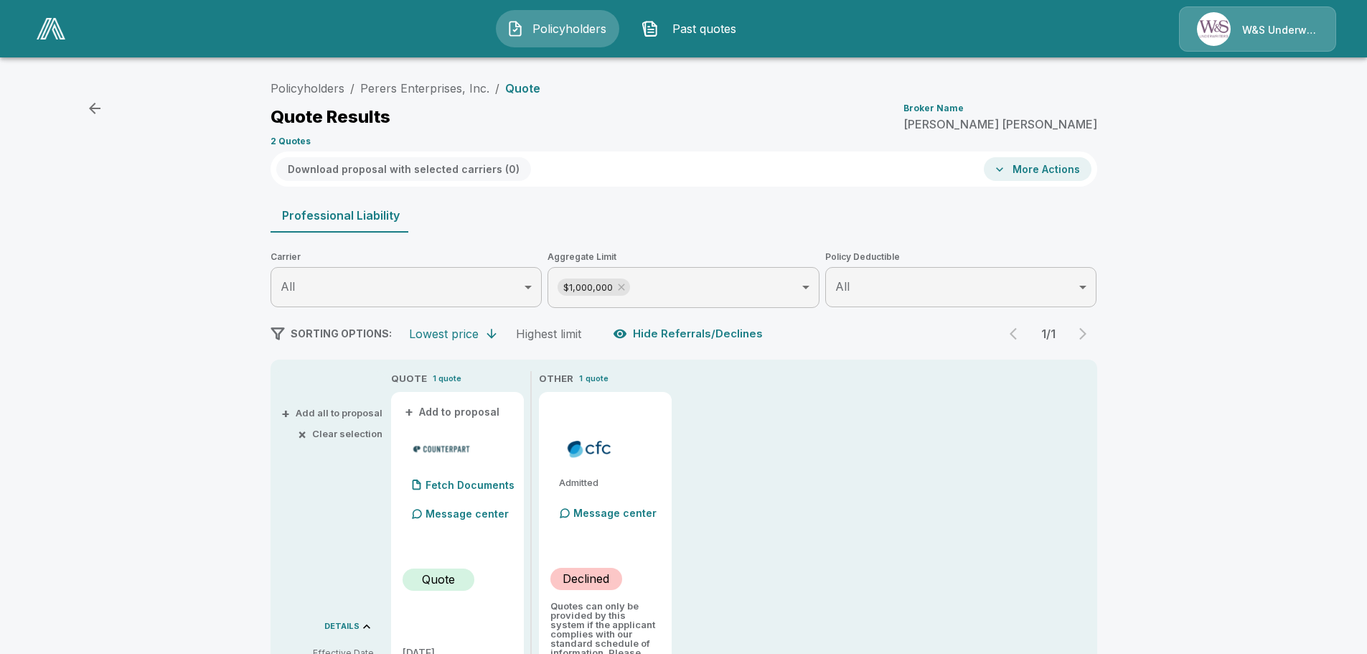
scroll to position [27, 0]
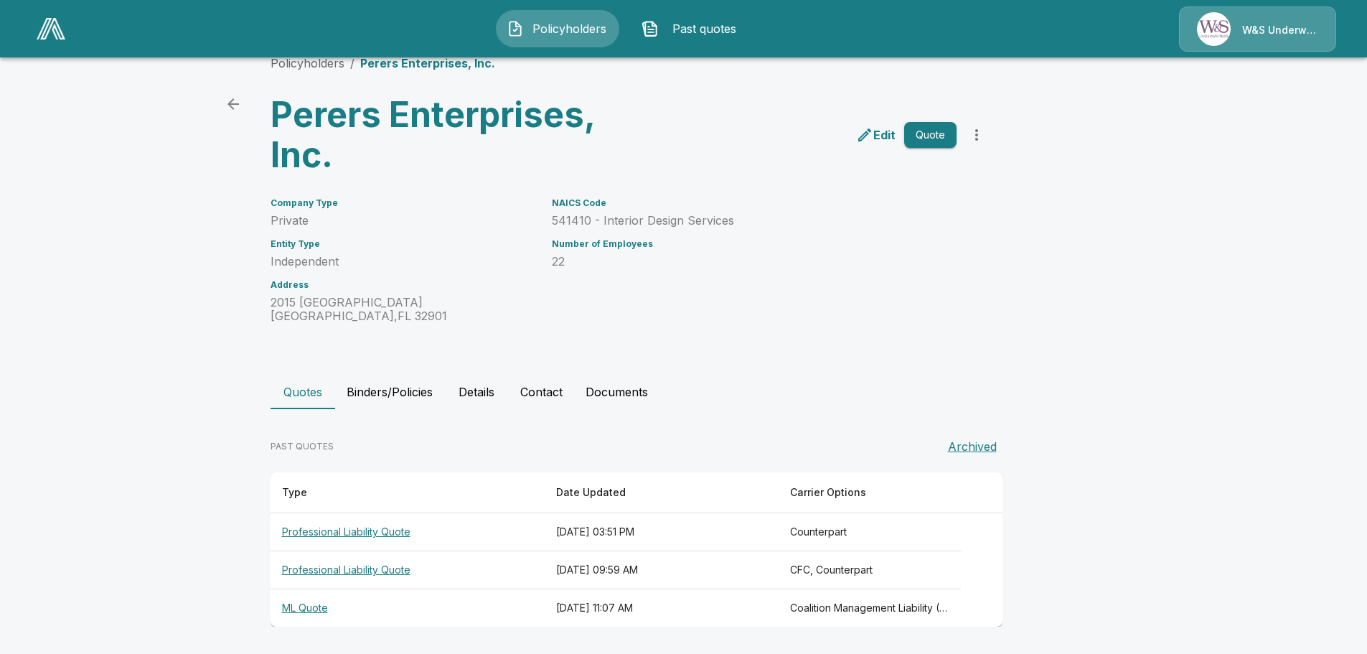
click at [318, 608] on th "ML Quote" at bounding box center [407, 608] width 274 height 38
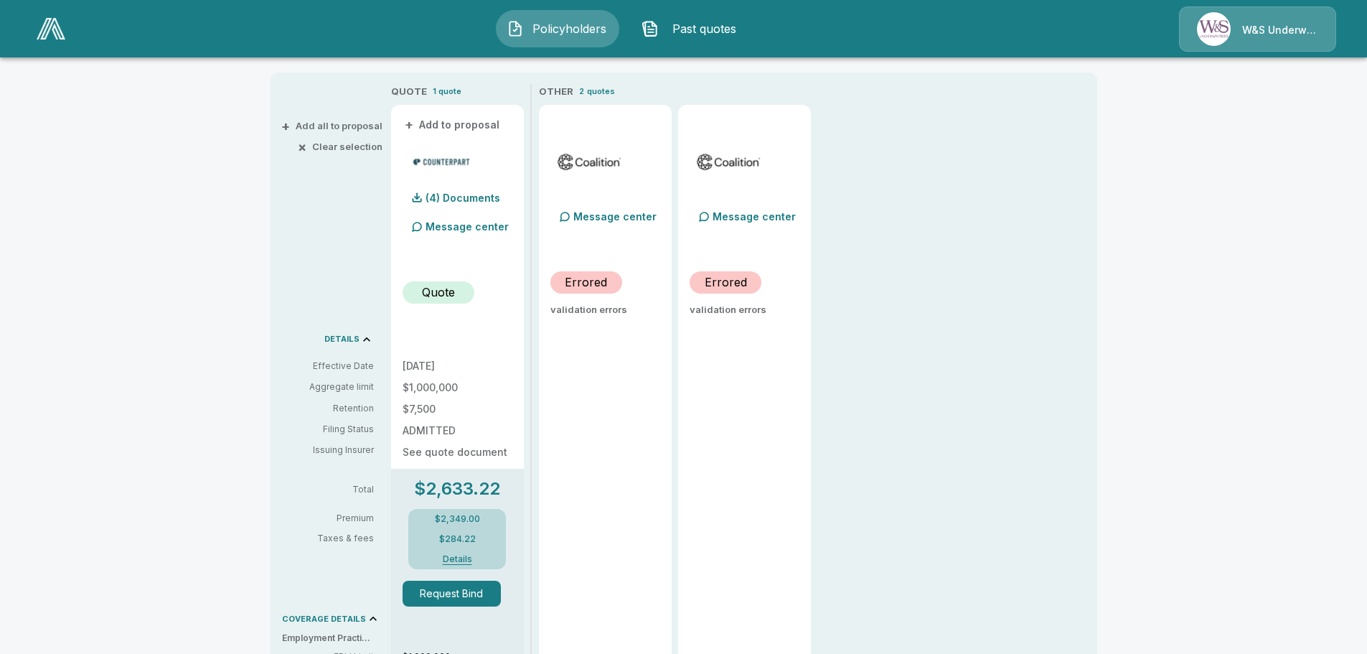
scroll to position [287, 0]
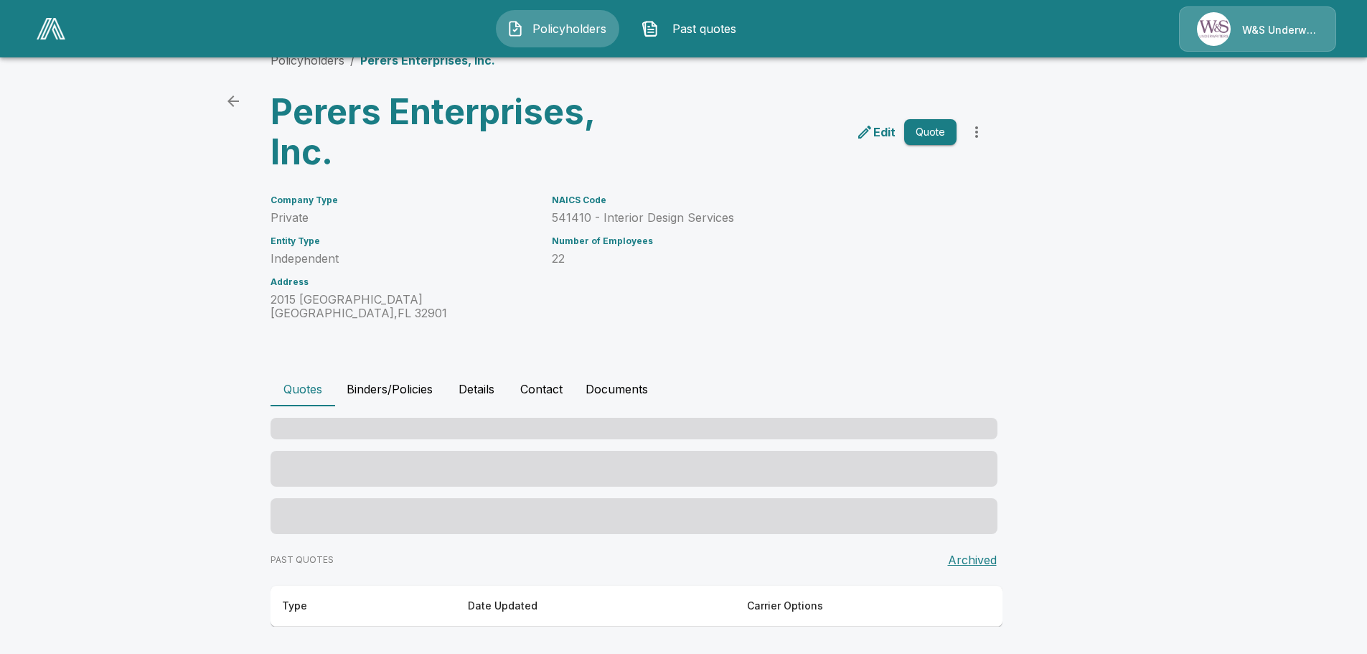
scroll to position [27, 0]
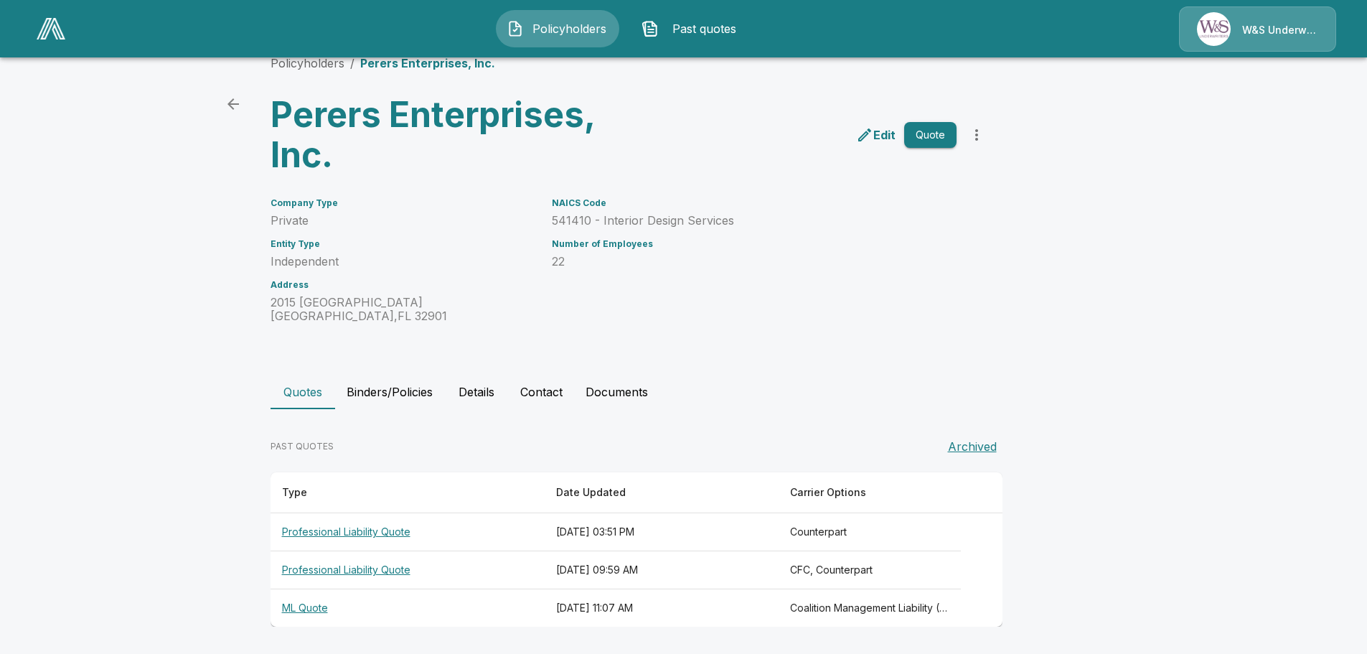
click at [318, 607] on th "ML Quote" at bounding box center [407, 608] width 274 height 38
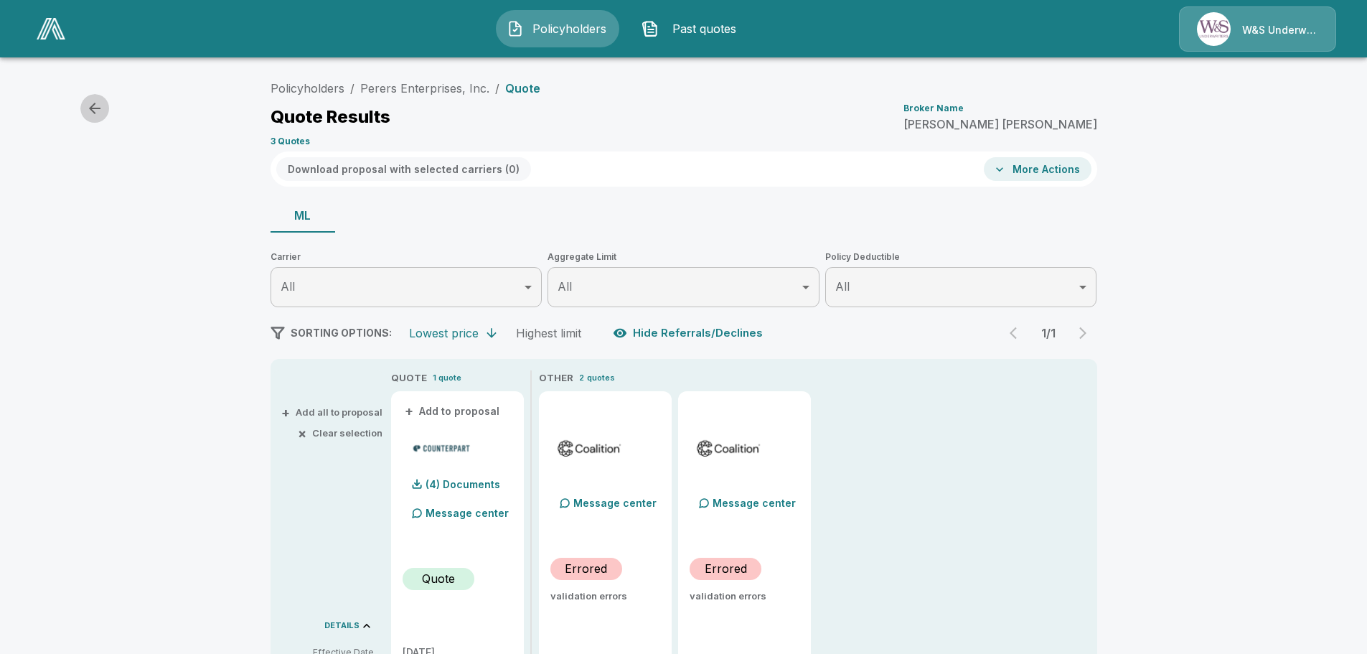
click at [95, 112] on icon "button" at bounding box center [94, 108] width 17 height 17
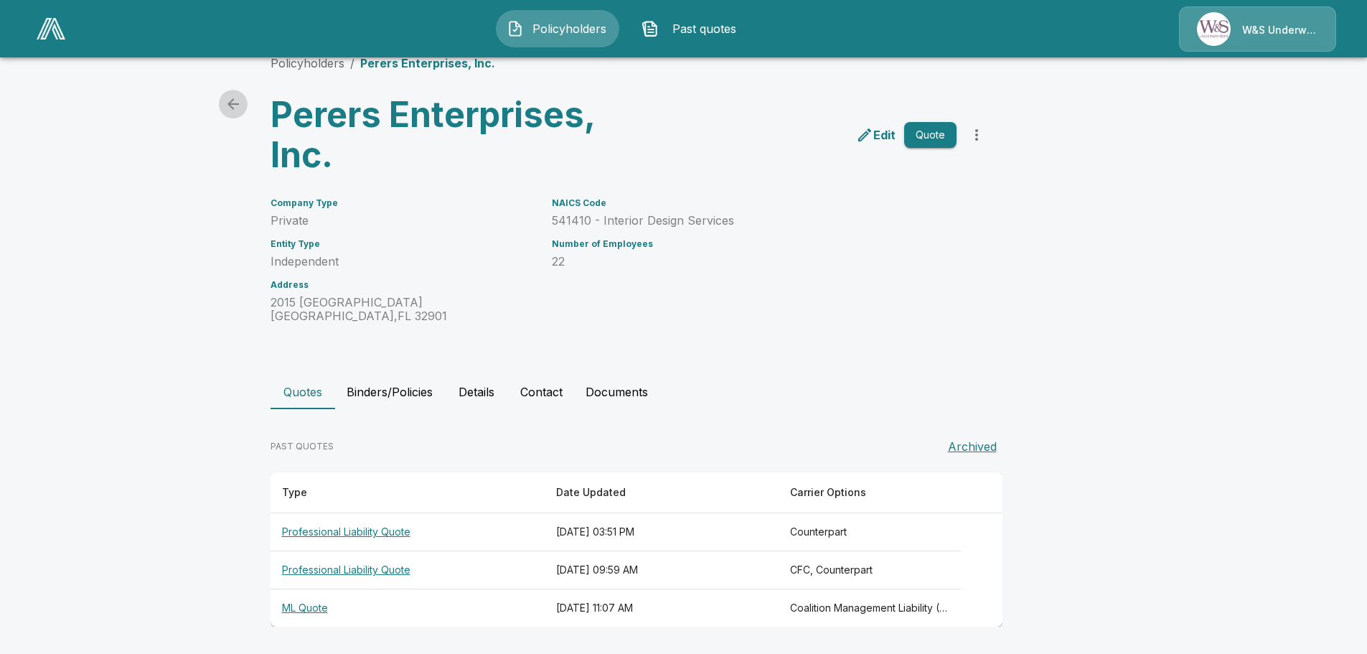
click at [240, 98] on icon "back" at bounding box center [233, 103] width 17 height 17
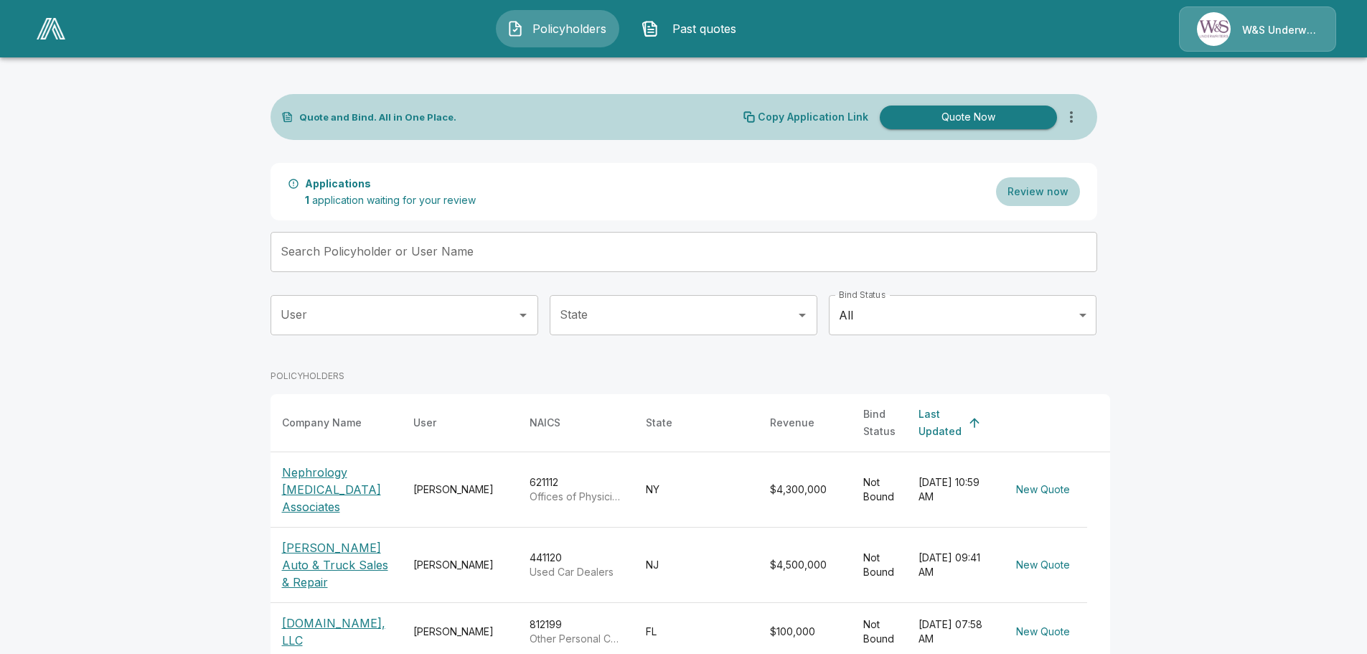
click at [1296, 14] on div "W&S Underwriters" at bounding box center [1257, 28] width 157 height 45
